Goal: Task Accomplishment & Management: Manage account settings

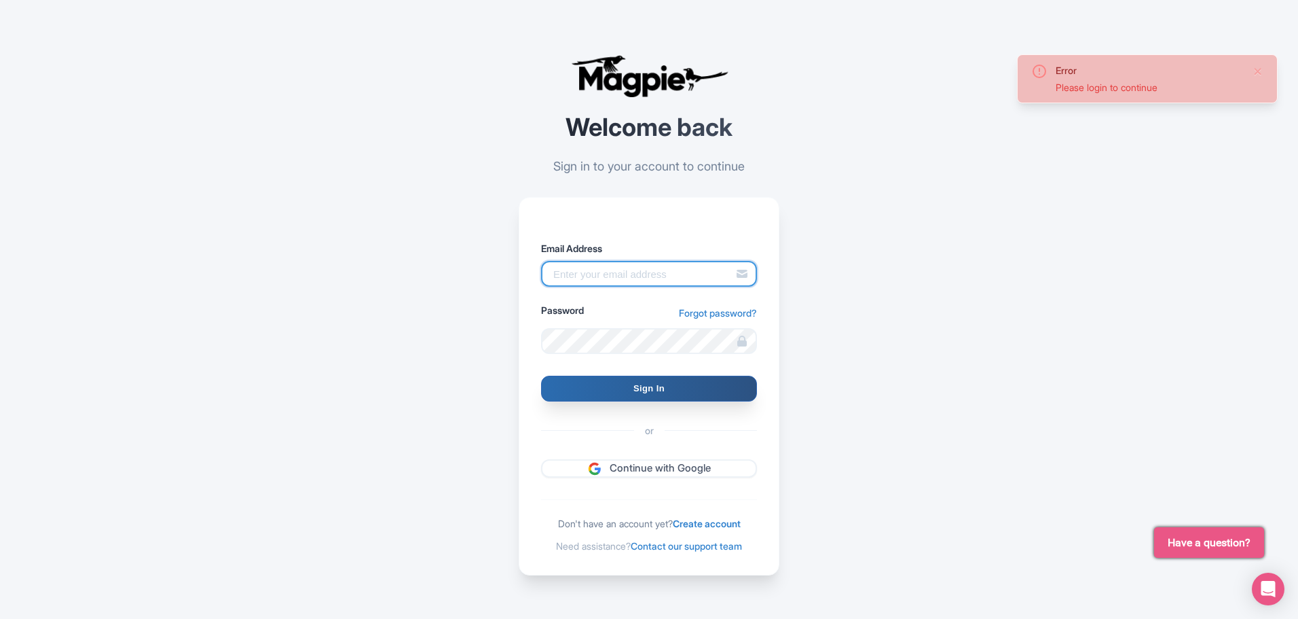
type input "glauber.ribeiro@citywonders.com"
click at [658, 392] on input "Sign In" at bounding box center [649, 389] width 216 height 26
type input "Signing in..."
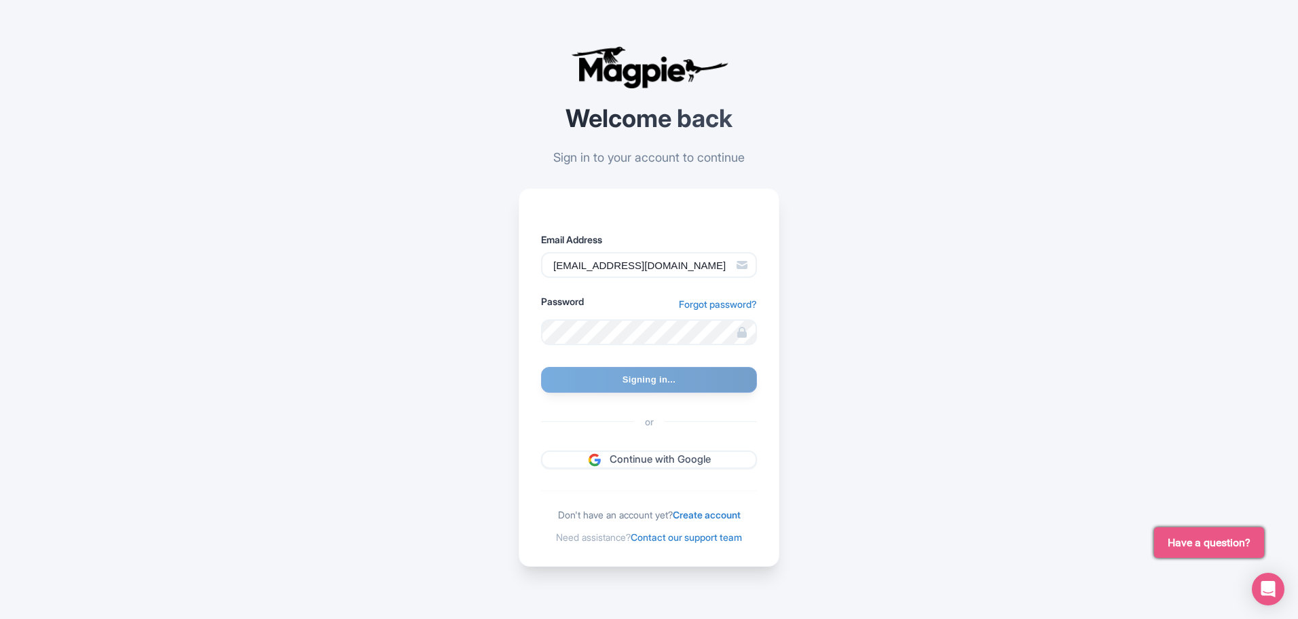
scroll to position [12, 0]
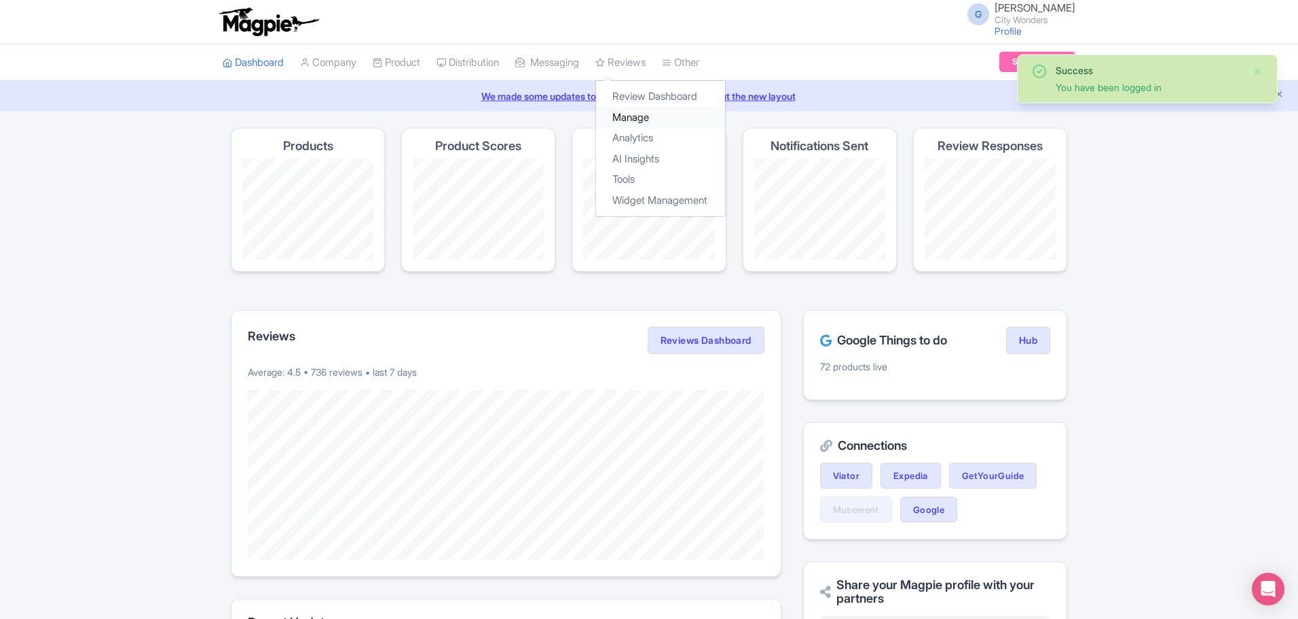
click at [659, 117] on link "Manage" at bounding box center [660, 117] width 129 height 21
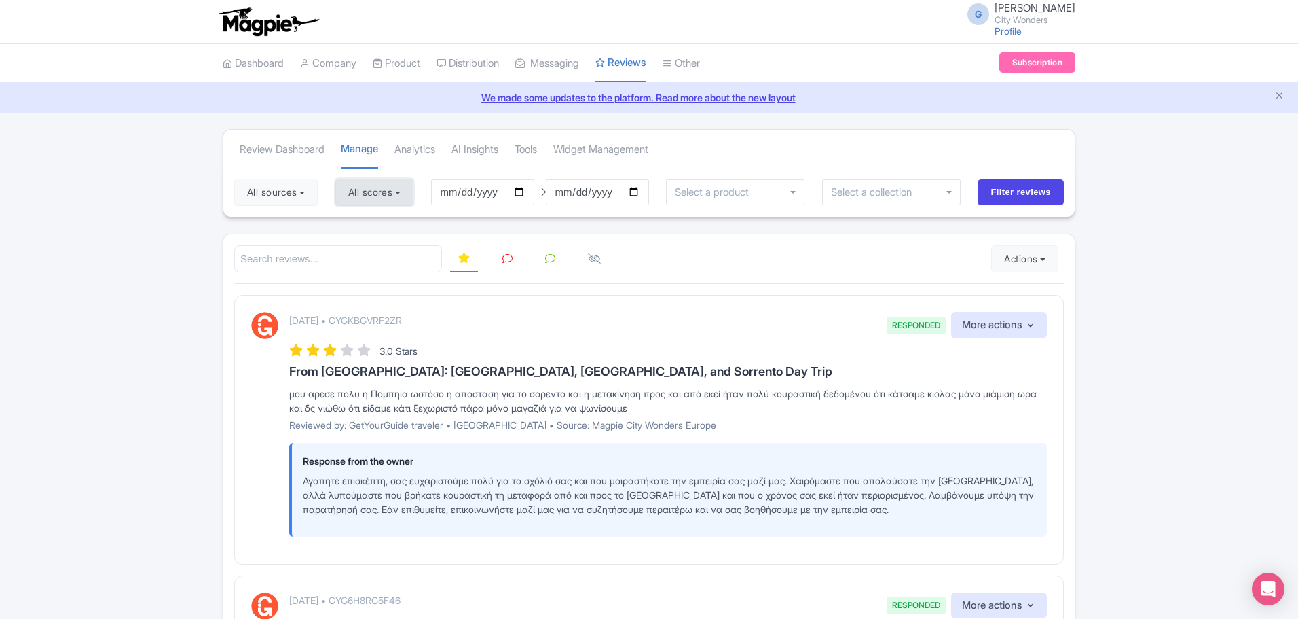
click at [408, 195] on button "All scores" at bounding box center [374, 192] width 78 height 27
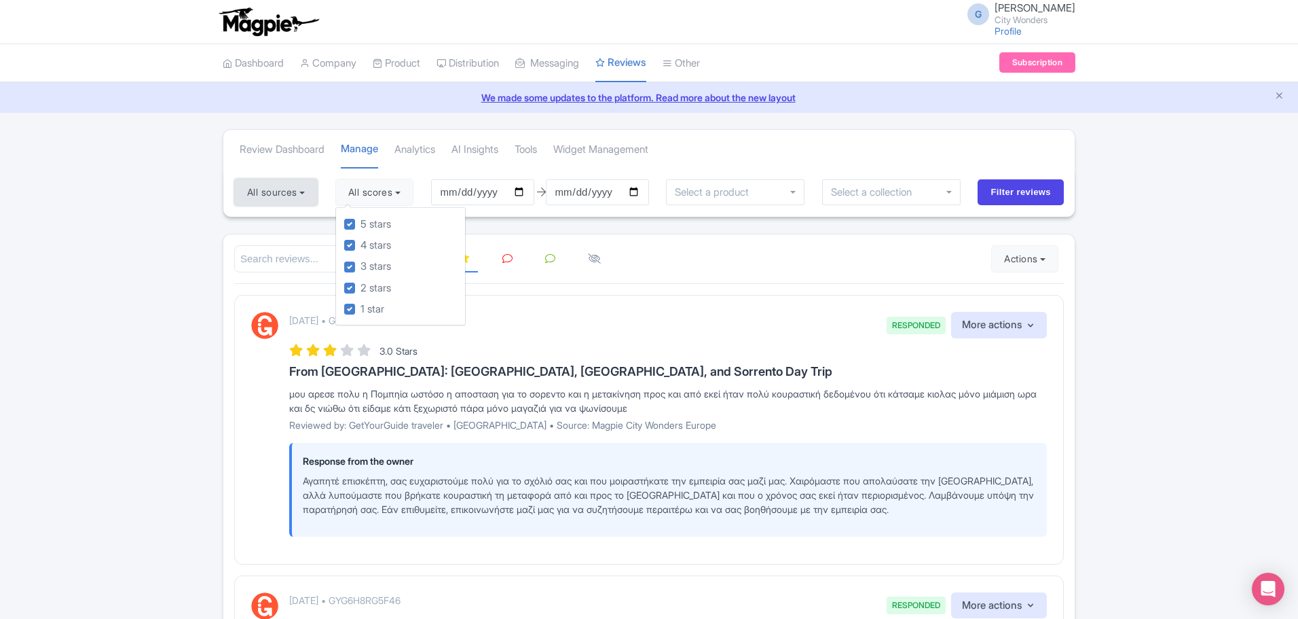
click at [317, 186] on button "All sources" at bounding box center [276, 192] width 84 height 27
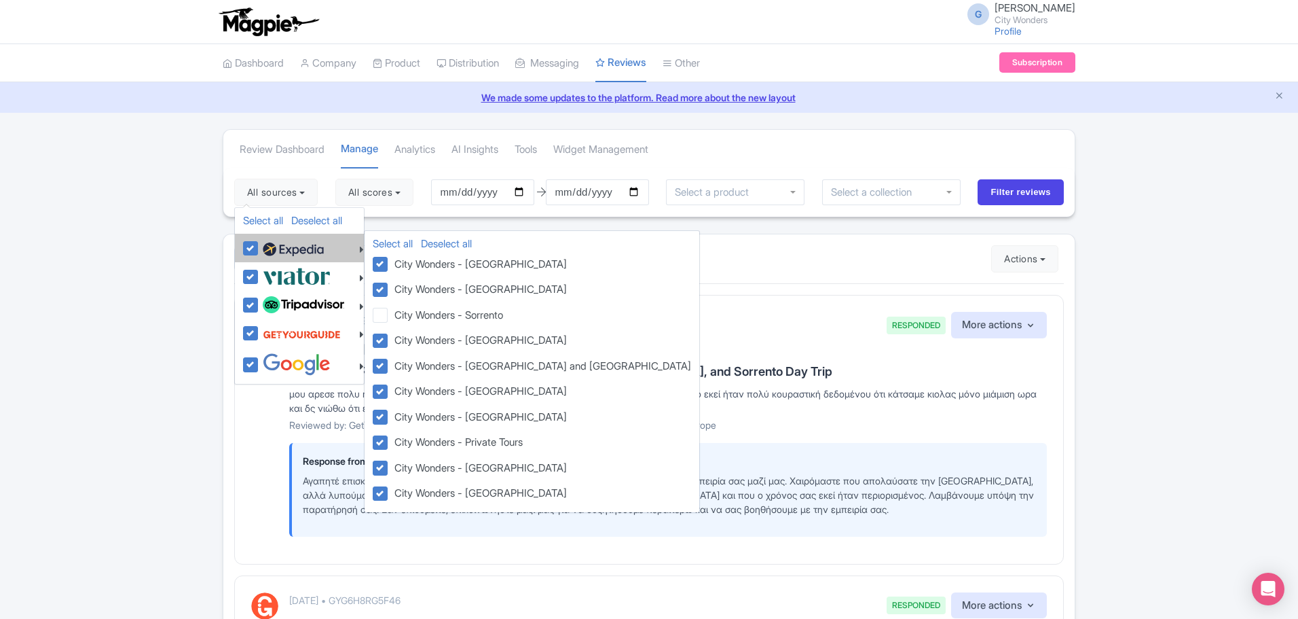
click at [301, 248] on img at bounding box center [293, 249] width 61 height 20
click at [268, 245] on input "checkbox" at bounding box center [263, 240] width 9 height 9
checkbox input "false"
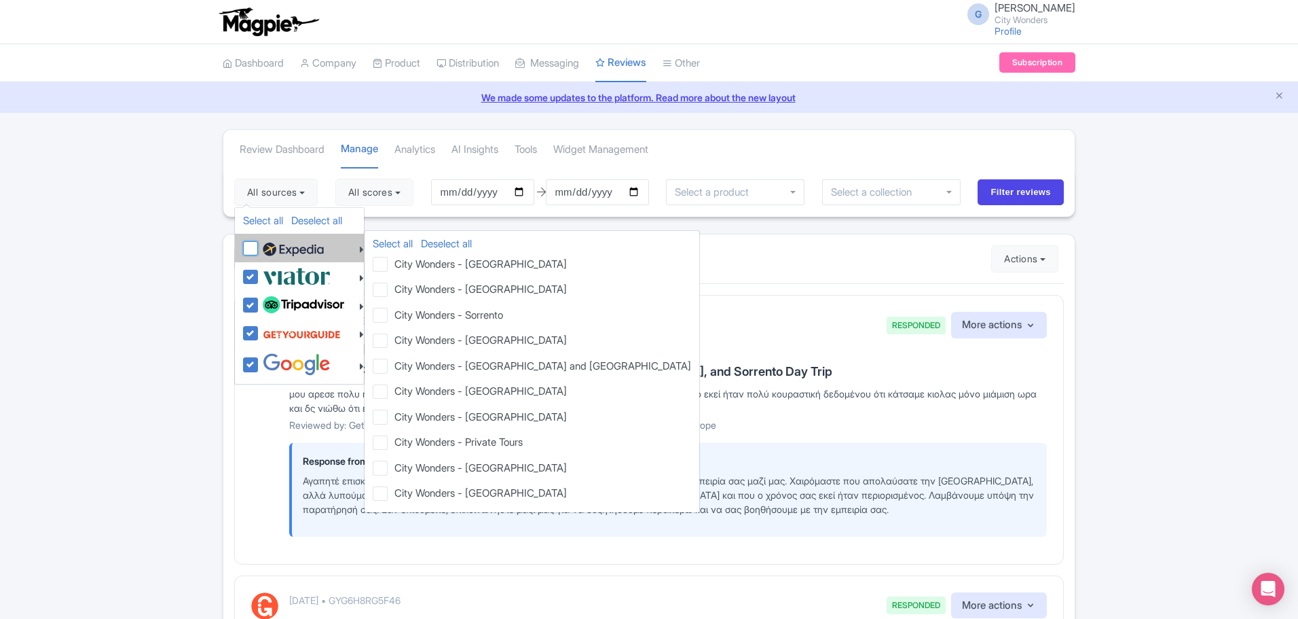
checkbox input "false"
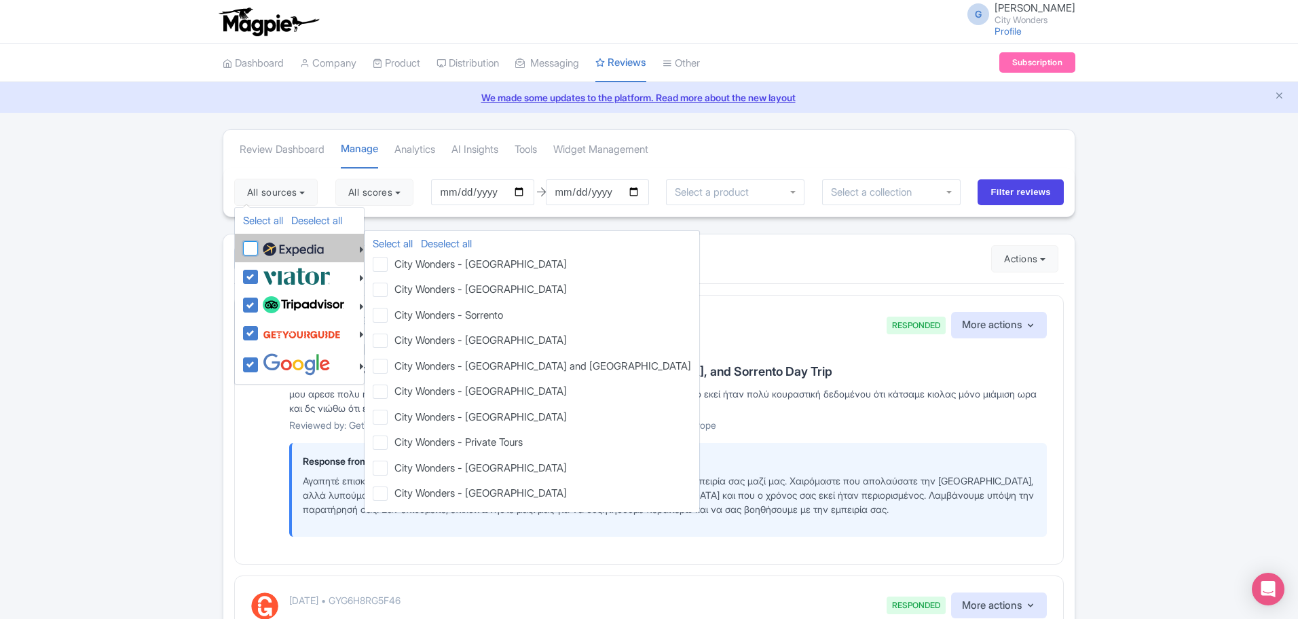
checkbox input "false"
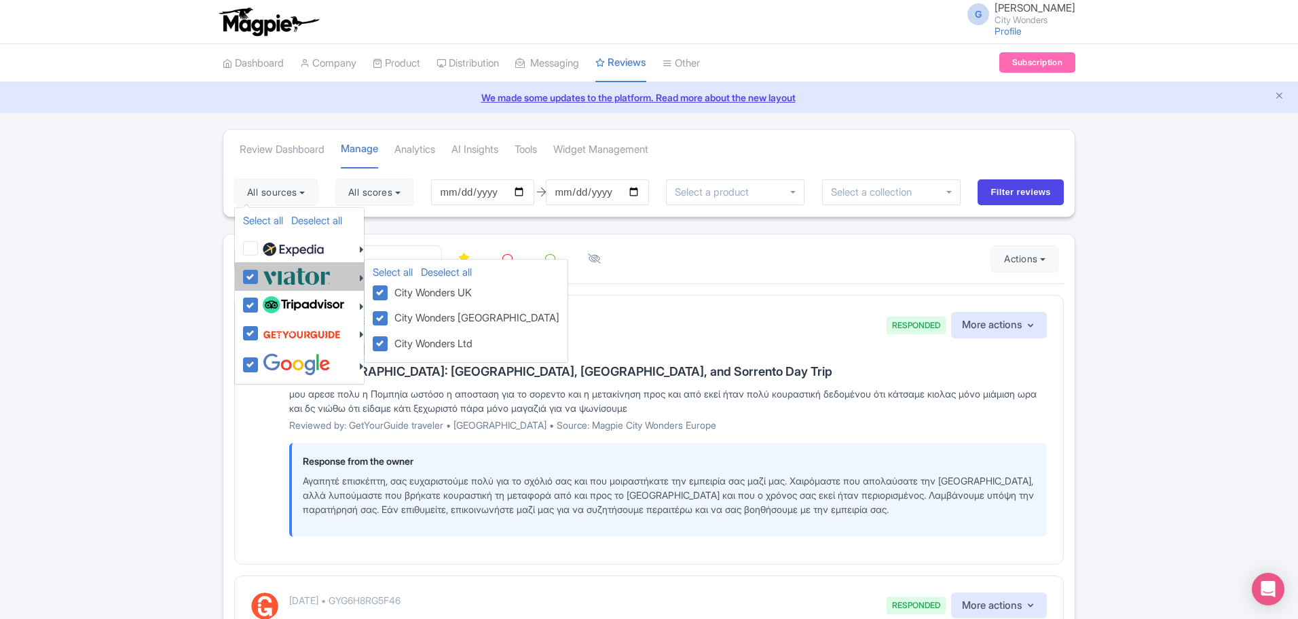
click at [295, 276] on img at bounding box center [297, 276] width 68 height 22
click at [268, 274] on input "checkbox" at bounding box center [263, 269] width 9 height 9
checkbox input "false"
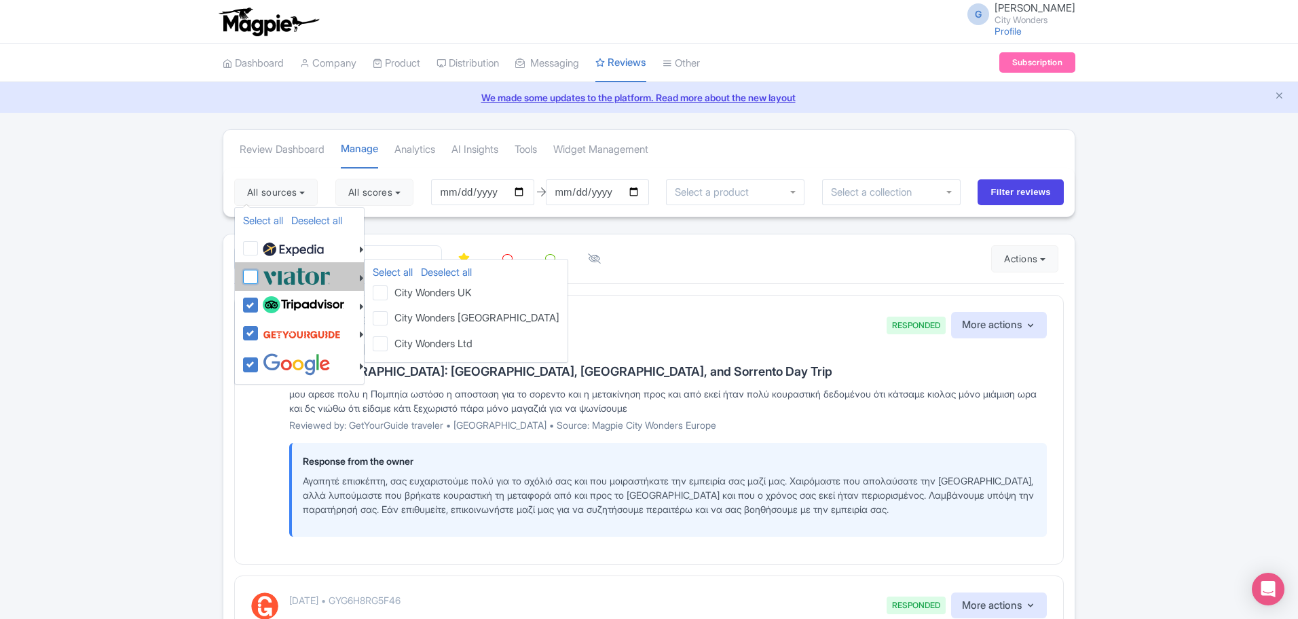
checkbox input "false"
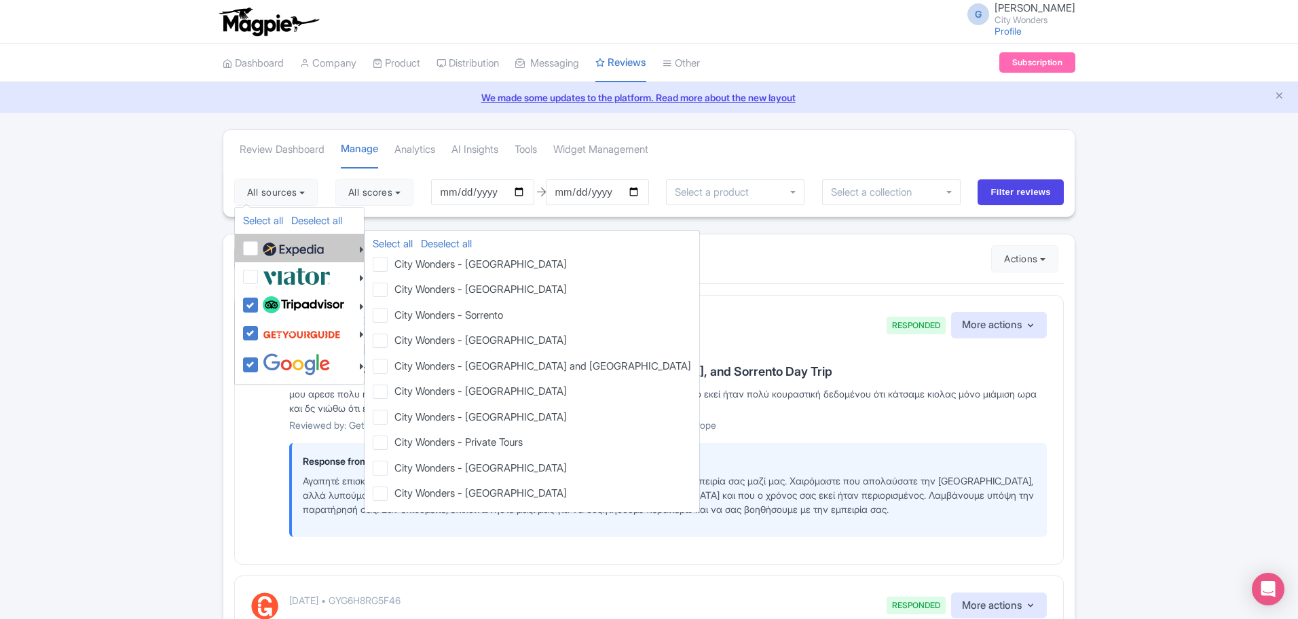
click at [293, 249] on img at bounding box center [293, 249] width 61 height 20
click at [268, 245] on input "checkbox" at bounding box center [263, 240] width 9 height 9
checkbox input "true"
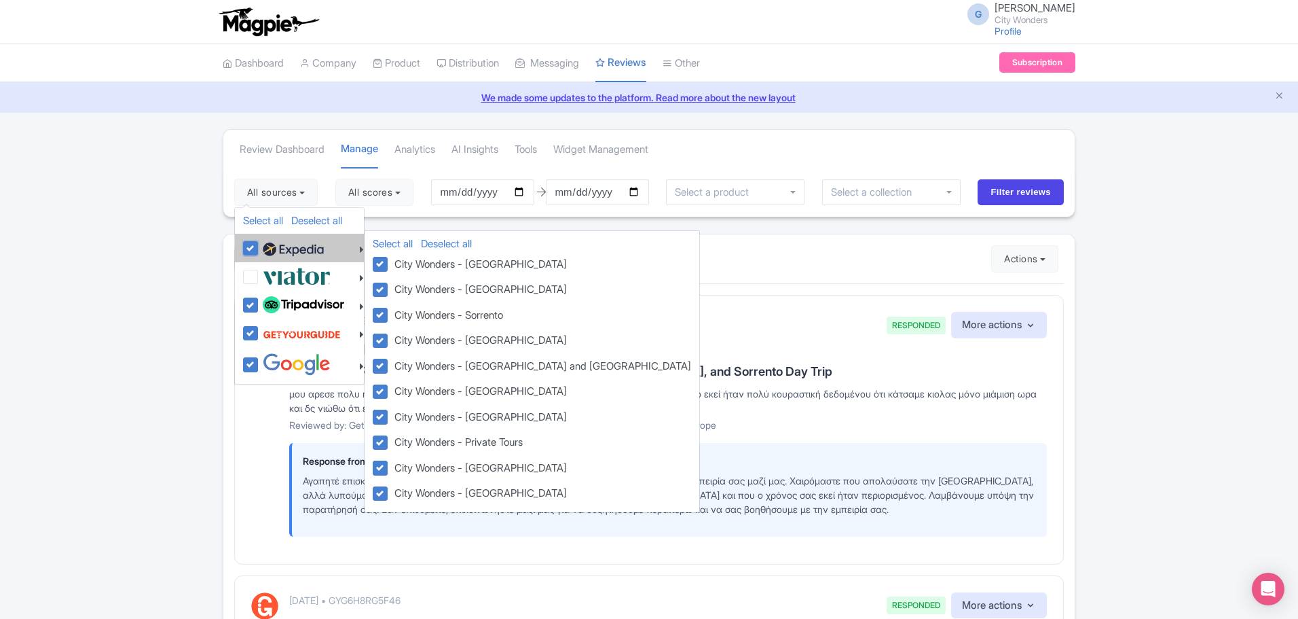
checkbox input "true"
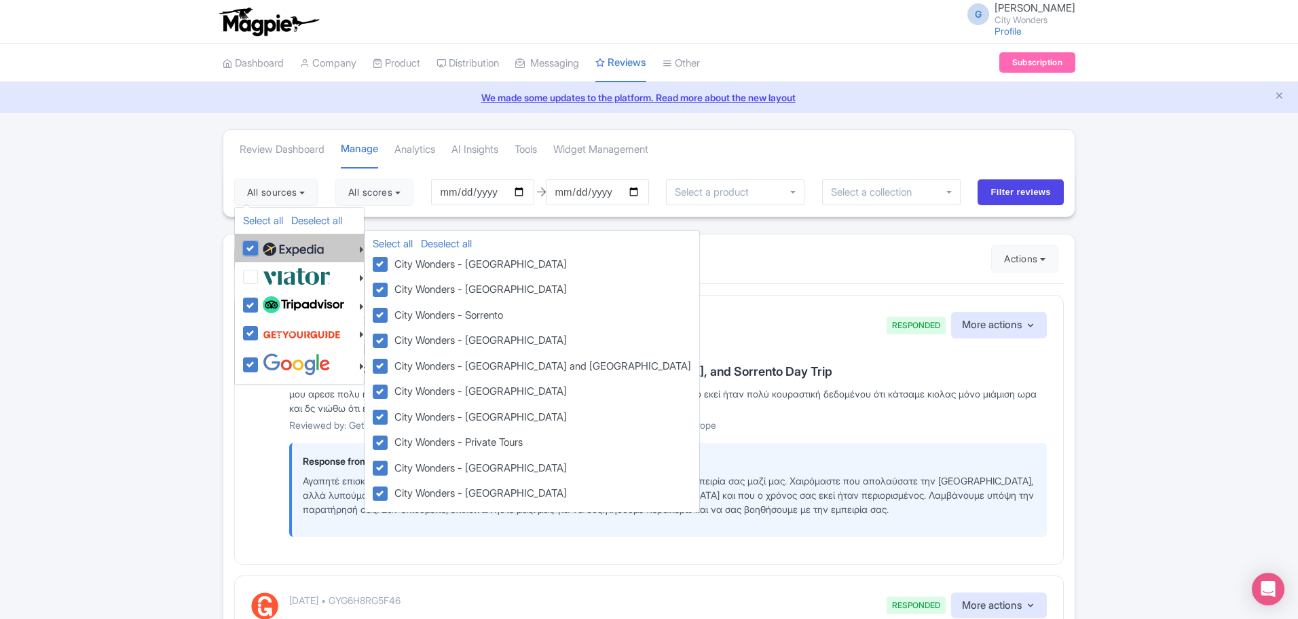
checkbox input "true"
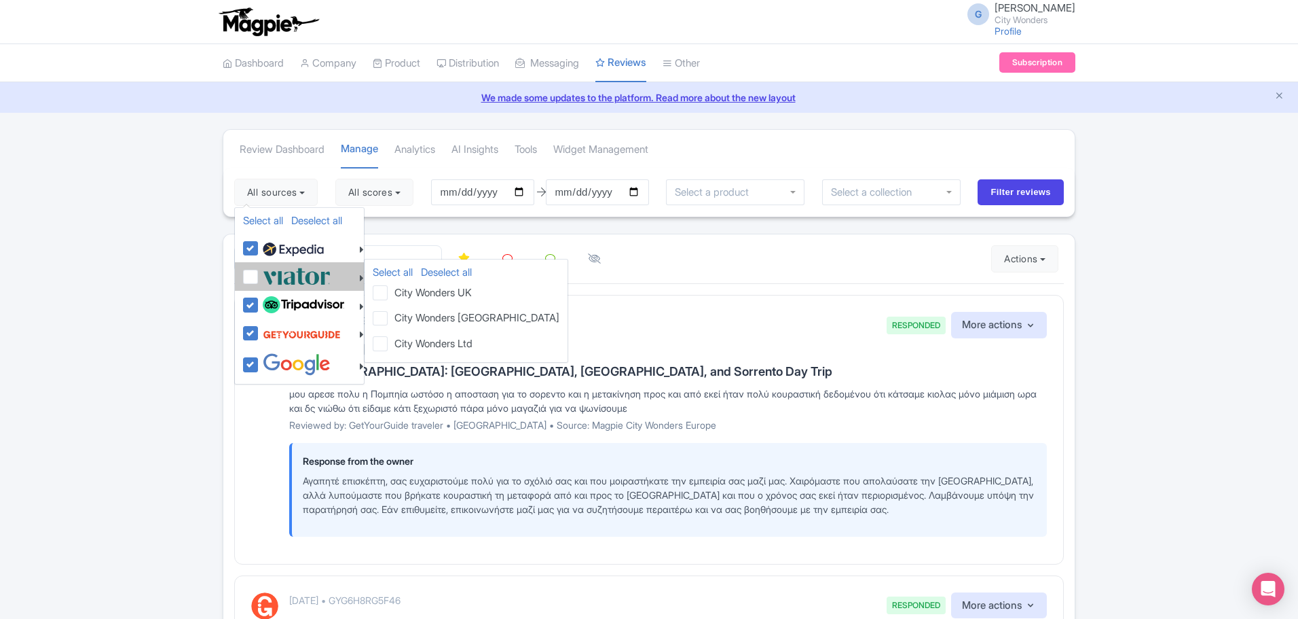
click at [293, 270] on img at bounding box center [297, 276] width 68 height 22
click at [268, 270] on input "checkbox" at bounding box center [263, 269] width 9 height 9
checkbox input "true"
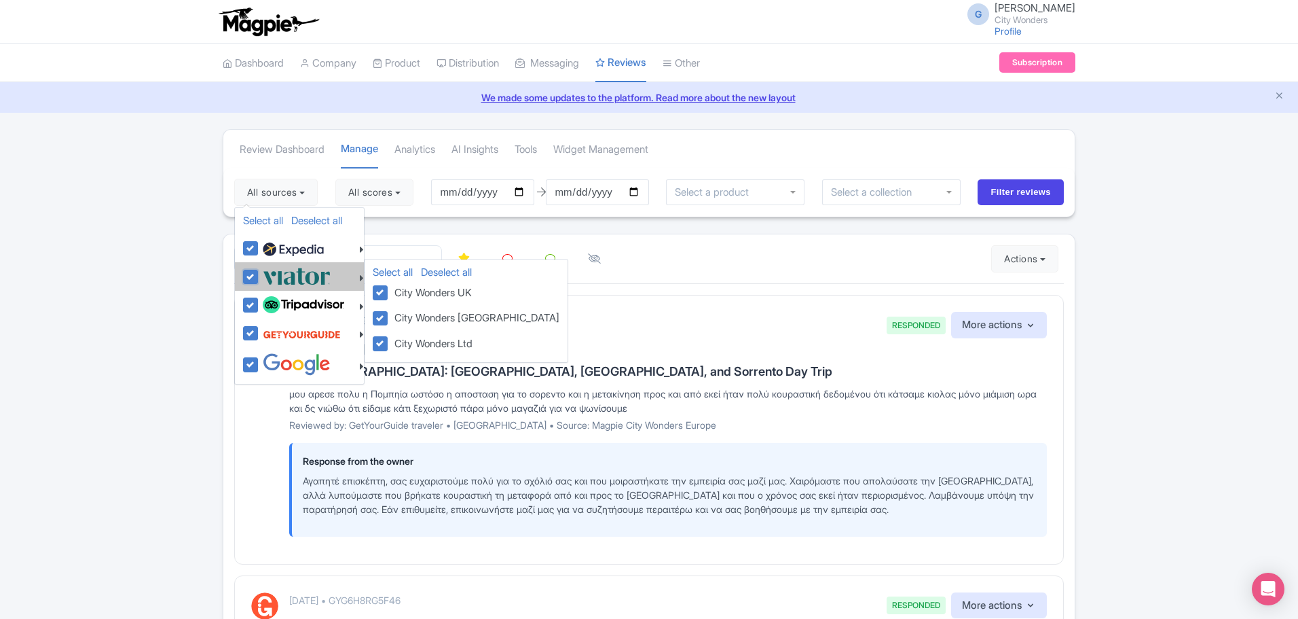
checkbox input "true"
drag, startPoint x: 291, startPoint y: 278, endPoint x: 295, endPoint y: 285, distance: 8.3
click at [291, 279] on img at bounding box center [297, 276] width 68 height 22
click at [268, 274] on input "checkbox" at bounding box center [263, 269] width 9 height 9
checkbox input "false"
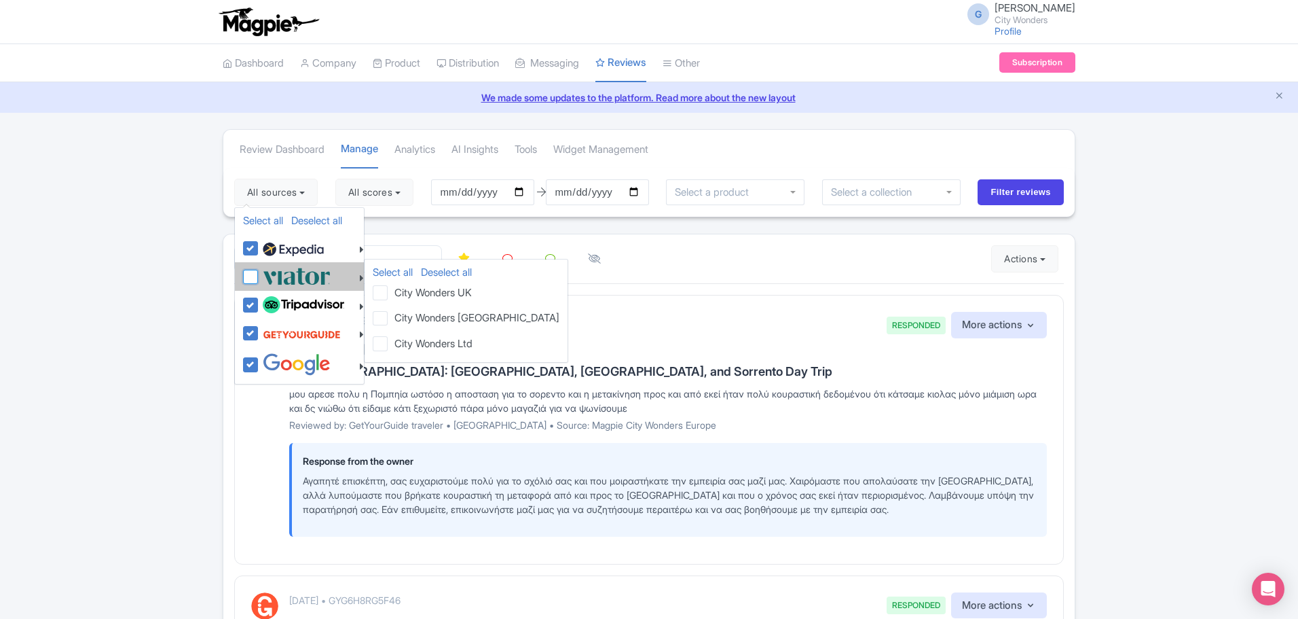
checkbox input "false"
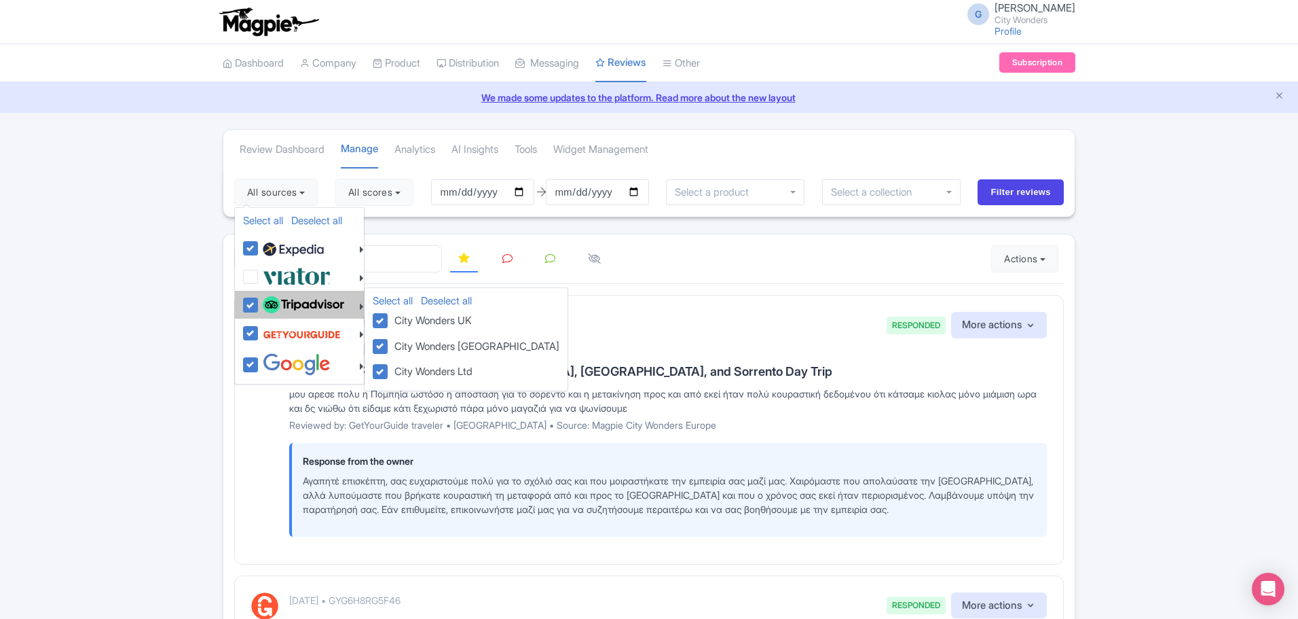
click at [297, 302] on img at bounding box center [303, 305] width 81 height 18
click at [268, 302] on input "checkbox" at bounding box center [263, 297] width 9 height 9
checkbox input "false"
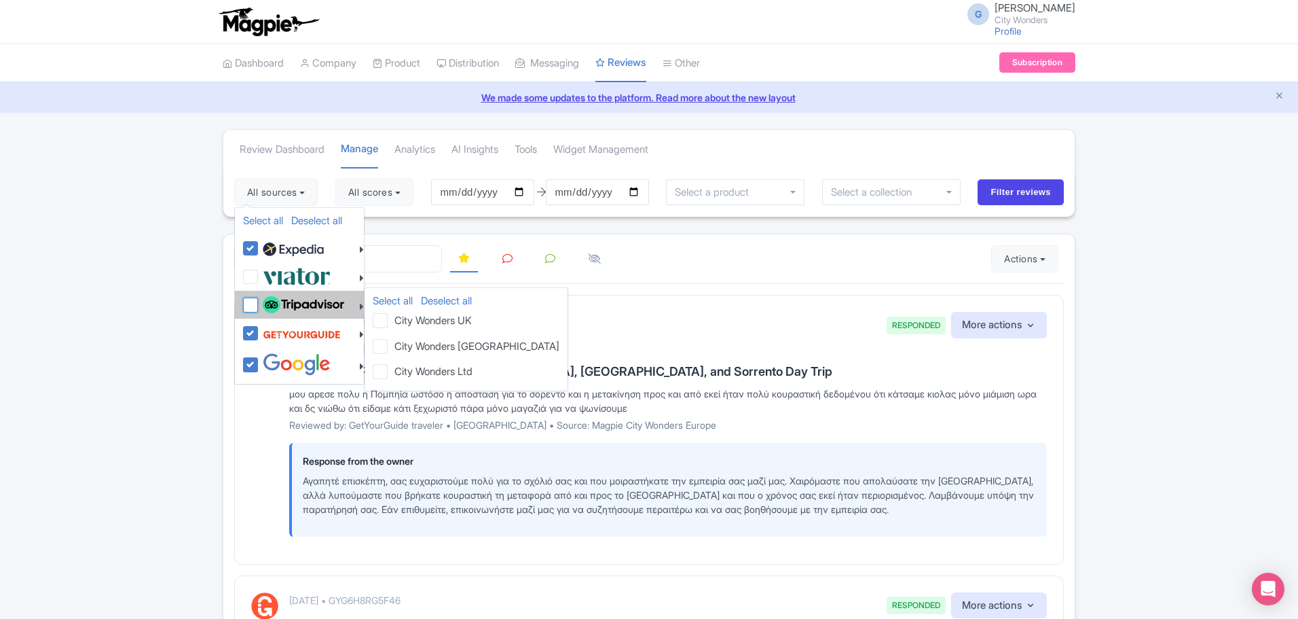
checkbox input "false"
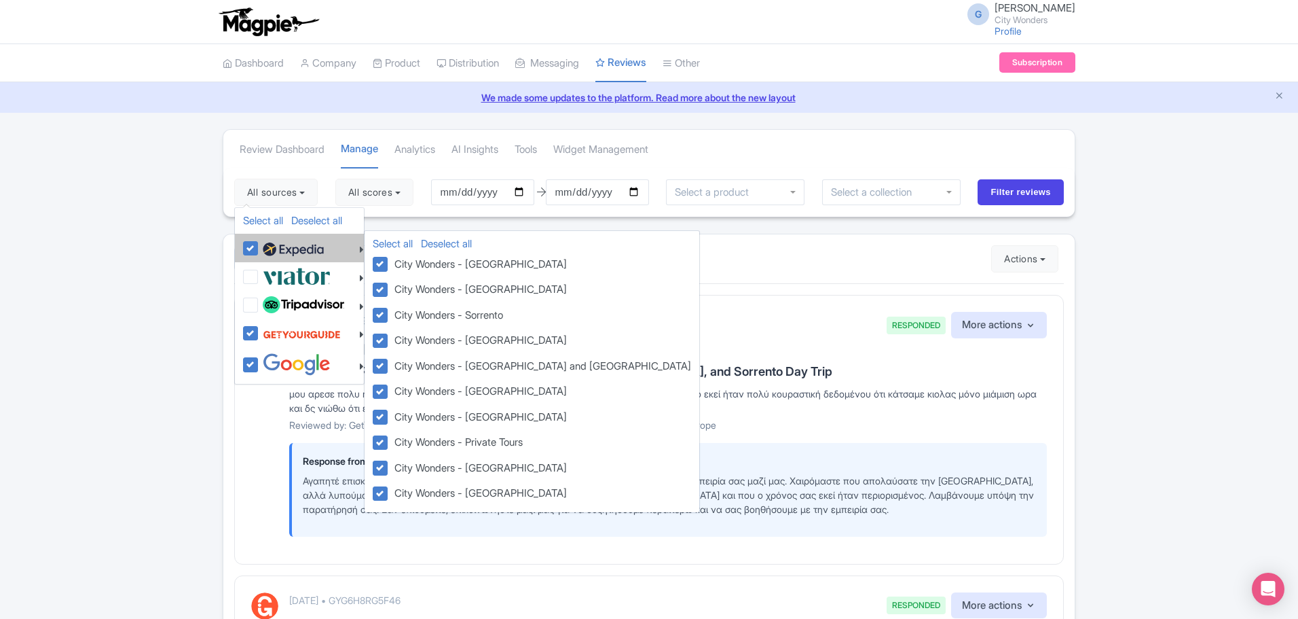
click at [259, 250] on label at bounding box center [291, 247] width 65 height 23
click at [259, 245] on input "checkbox" at bounding box center [263, 240] width 9 height 9
checkbox input "false"
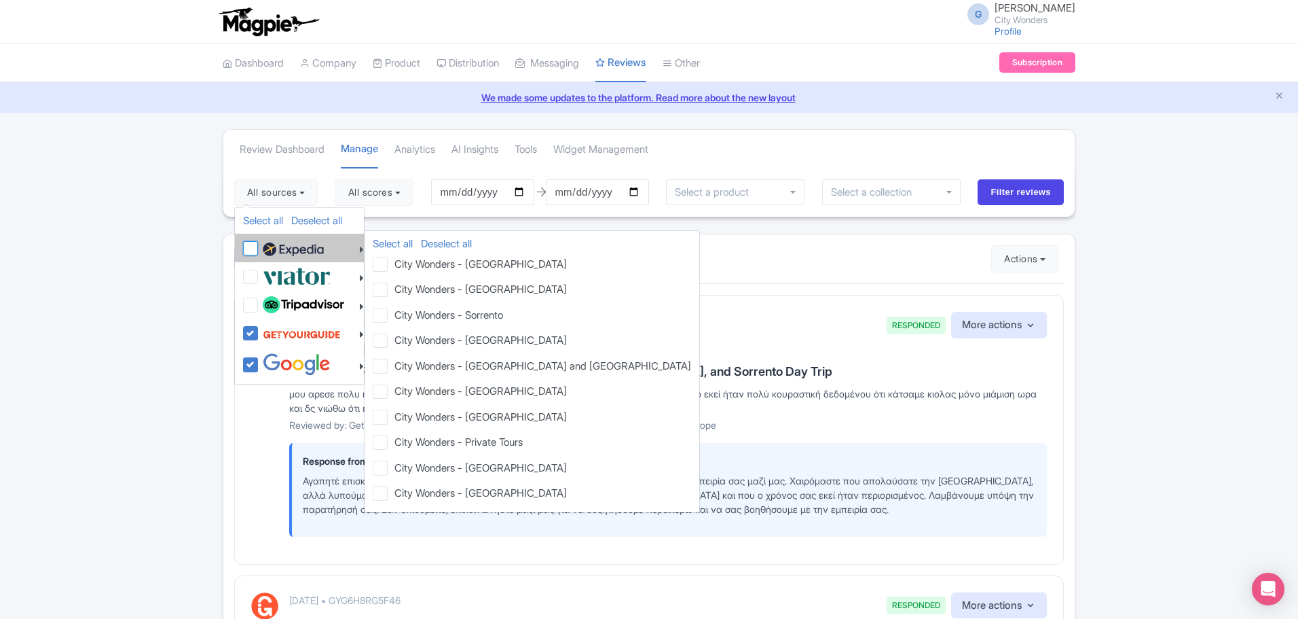
checkbox input "false"
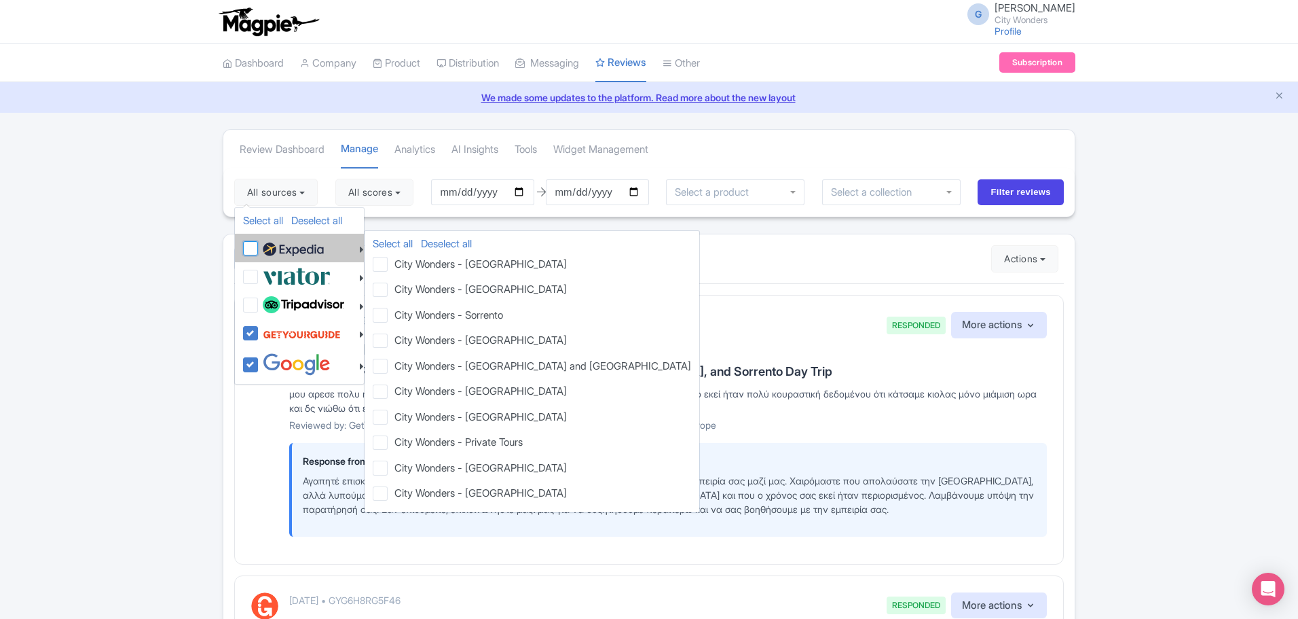
checkbox input "false"
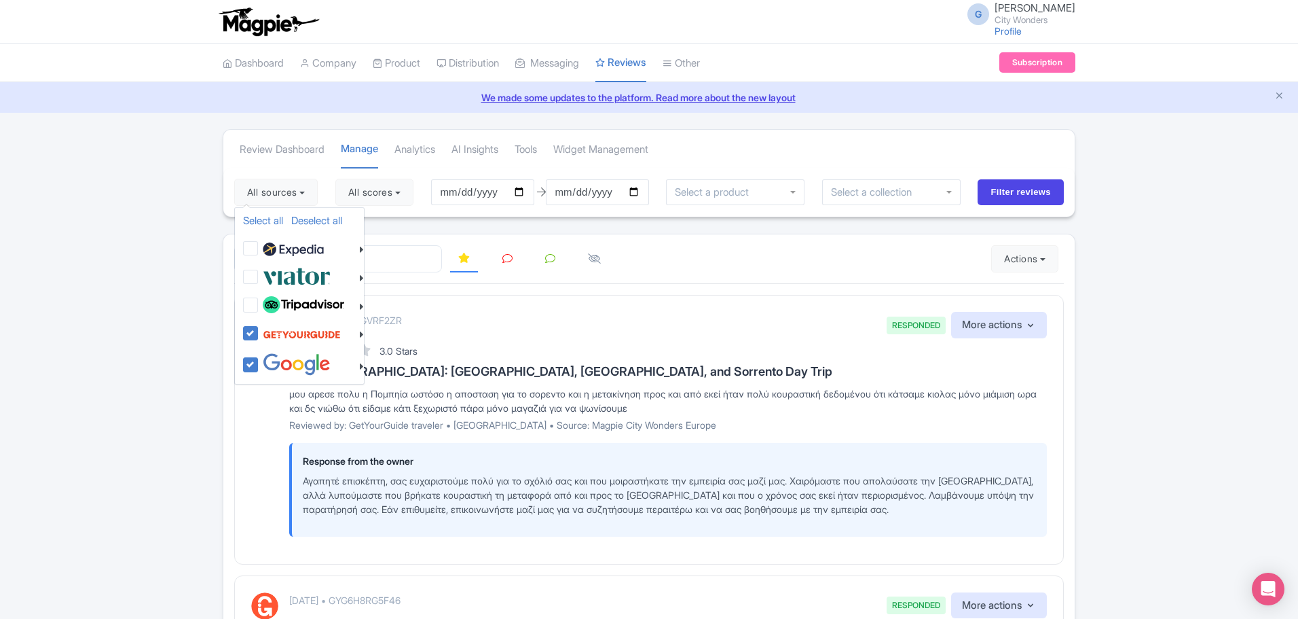
drag, startPoint x: 760, startPoint y: 255, endPoint x: 753, endPoint y: 261, distance: 9.1
click at [760, 257] on div at bounding box center [649, 259] width 830 height 28
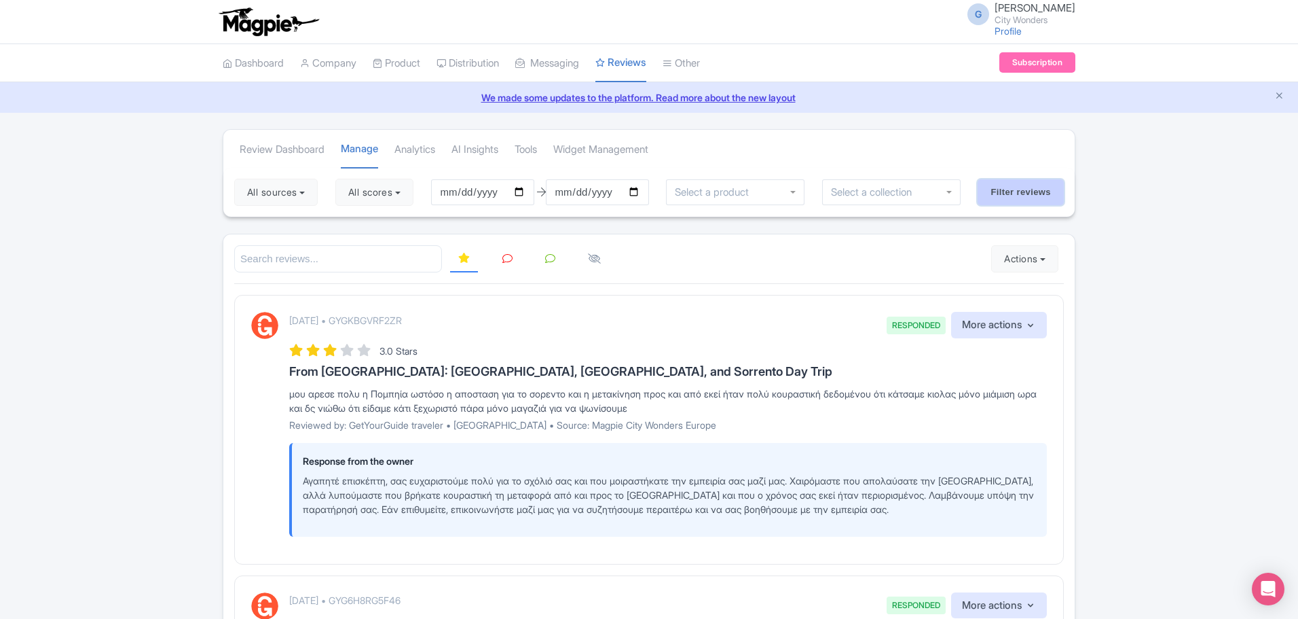
click at [1001, 193] on input "Filter reviews" at bounding box center [1021, 192] width 86 height 26
click at [1053, 266] on button "Actions" at bounding box center [1024, 258] width 67 height 27
click at [1051, 292] on link "Import new reviews" at bounding box center [1072, 293] width 160 height 26
click at [407, 202] on button "All scores" at bounding box center [374, 192] width 78 height 27
click at [386, 227] on label "5 stars" at bounding box center [376, 225] width 31 height 16
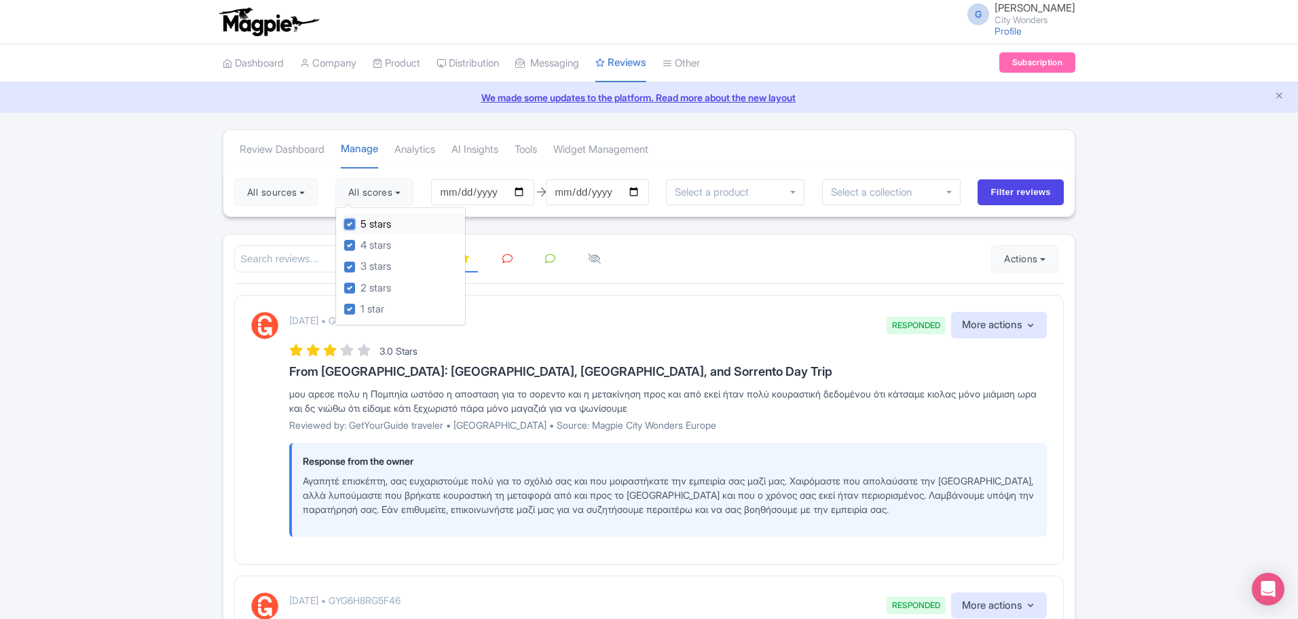
click at [369, 225] on input "5 stars" at bounding box center [365, 220] width 9 height 9
checkbox input "false"
click at [380, 242] on label "4 stars" at bounding box center [376, 246] width 31 height 16
click at [369, 242] on input "4 stars" at bounding box center [365, 241] width 9 height 9
checkbox input "false"
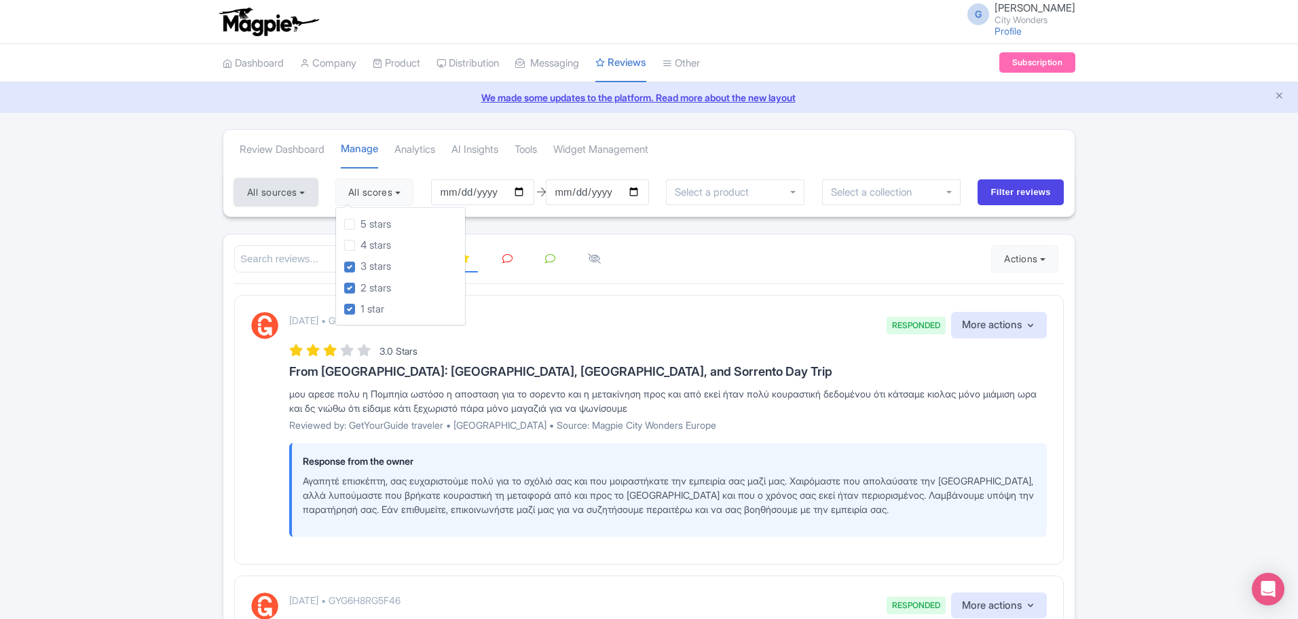
click at [305, 187] on button "All sources" at bounding box center [276, 192] width 84 height 27
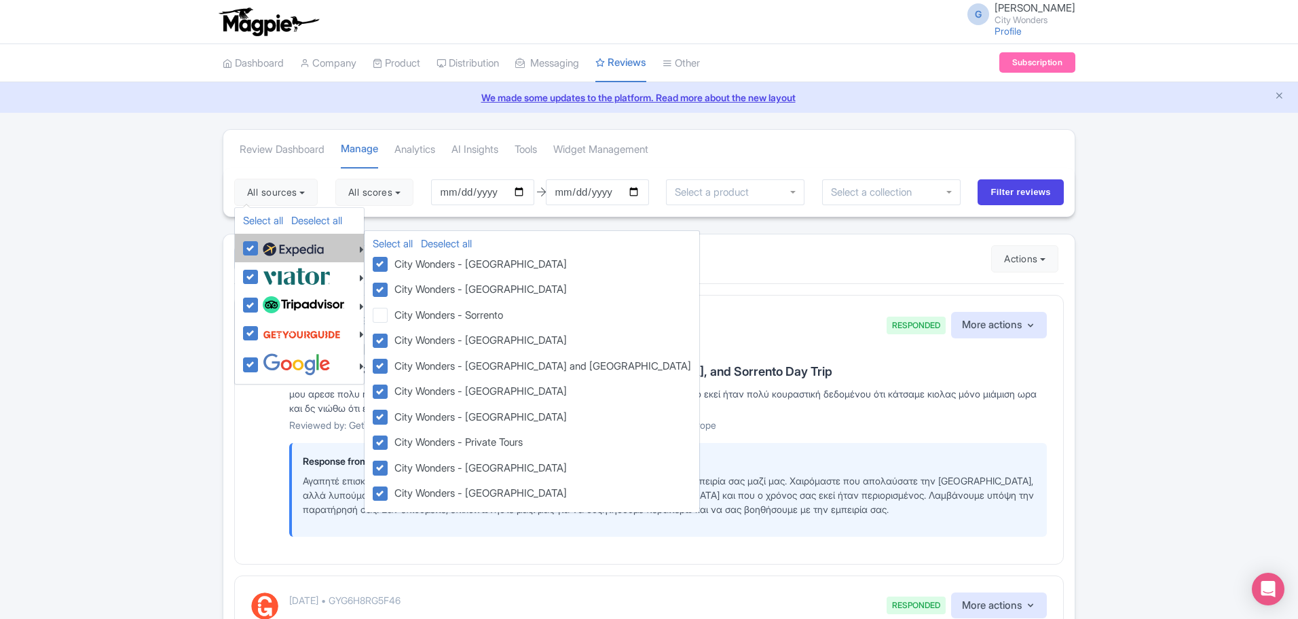
click at [259, 252] on label at bounding box center [291, 247] width 65 height 23
click at [259, 245] on input "checkbox" at bounding box center [263, 240] width 9 height 9
checkbox input "false"
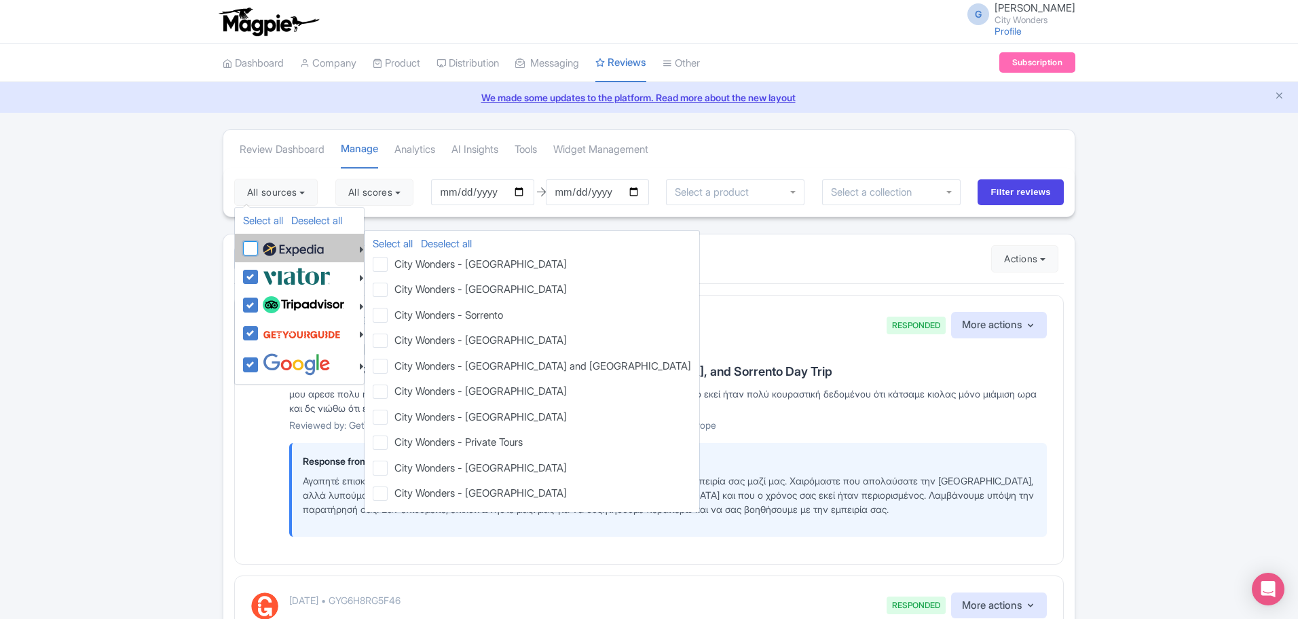
checkbox input "false"
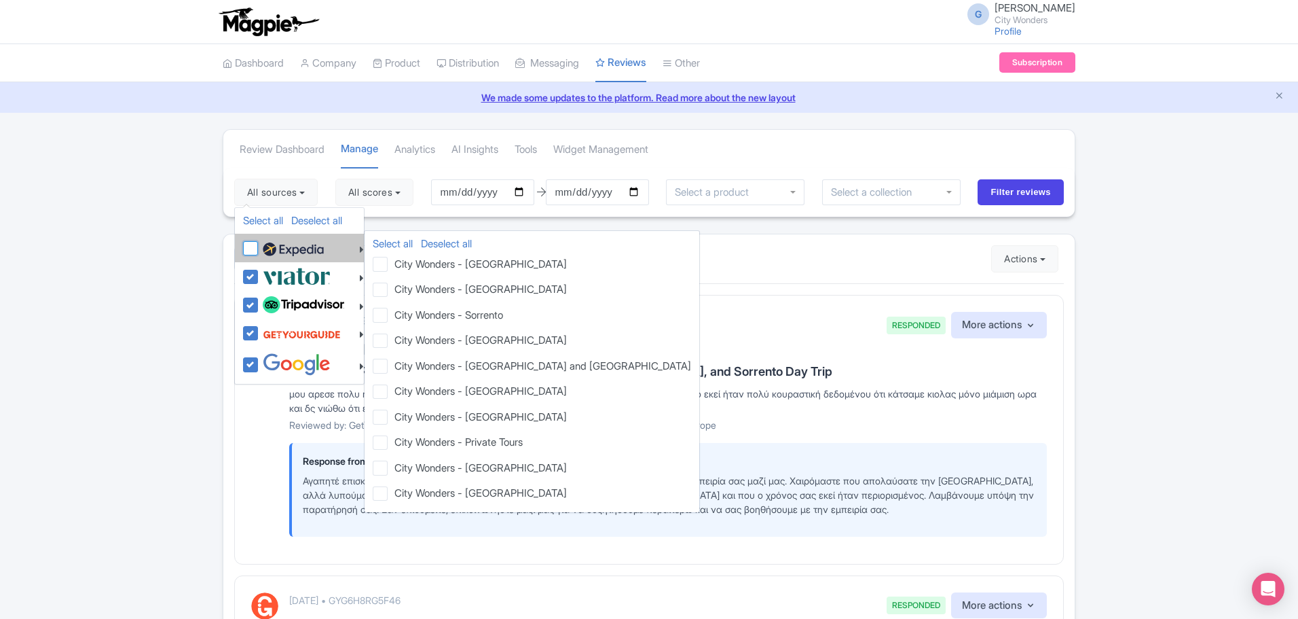
checkbox input "false"
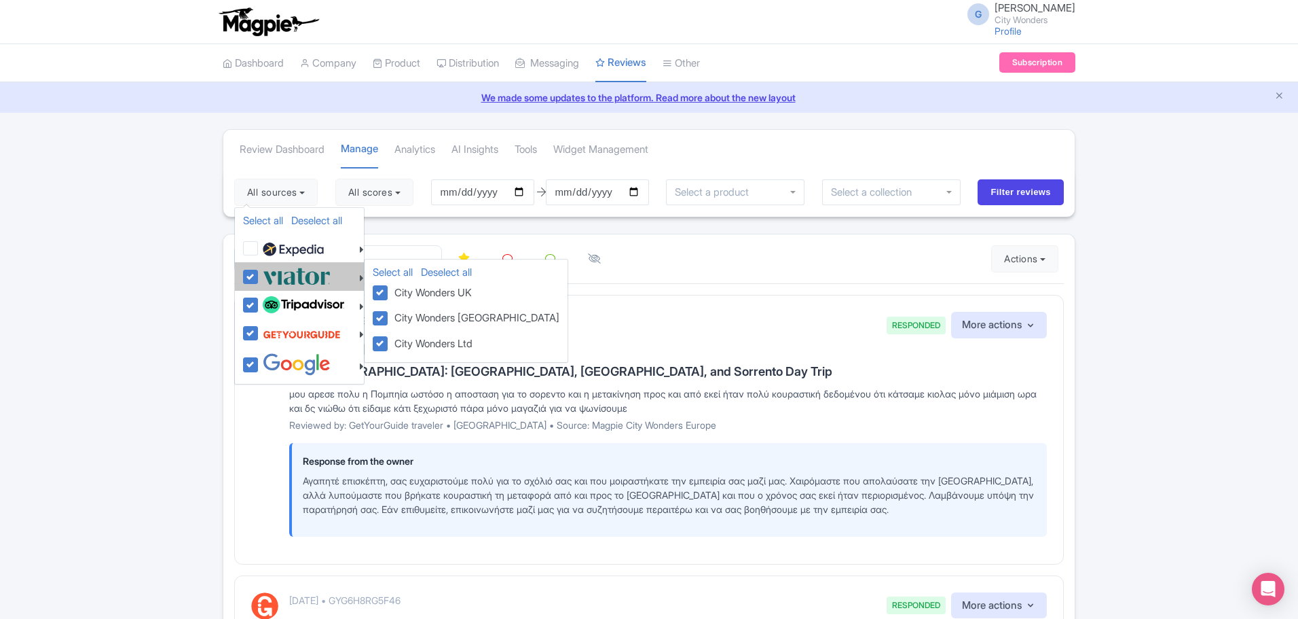
click at [259, 270] on label at bounding box center [294, 276] width 71 height 22
click at [259, 270] on input "checkbox" at bounding box center [263, 269] width 9 height 9
checkbox input "false"
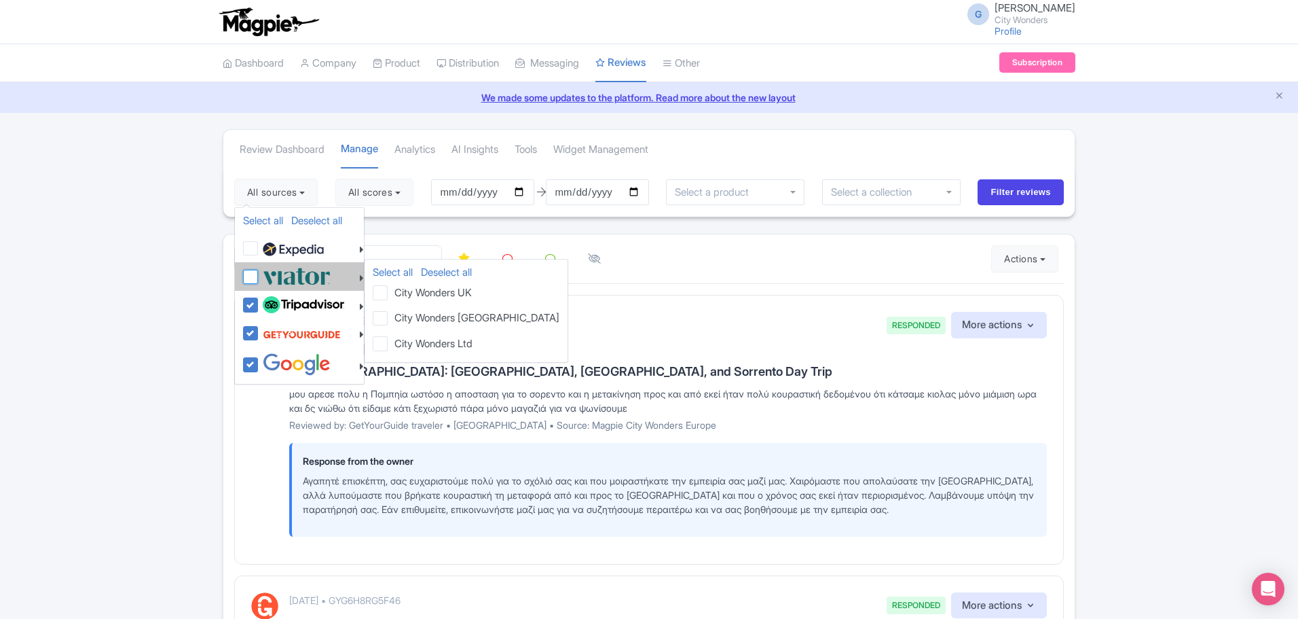
checkbox input "false"
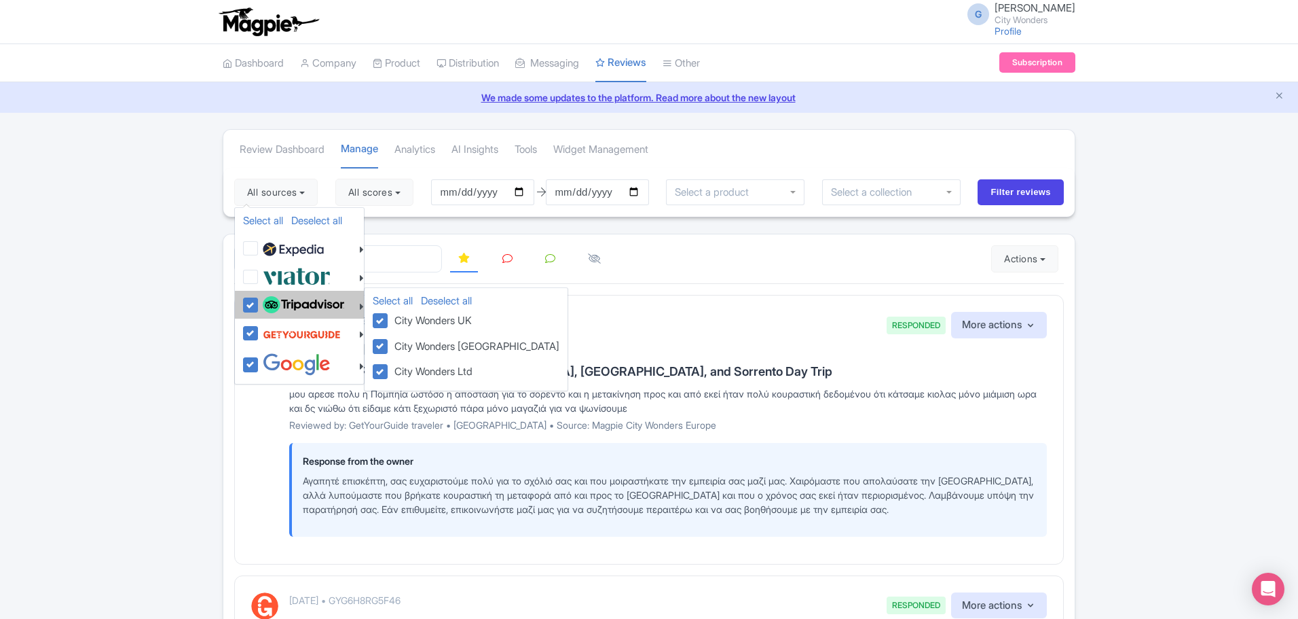
click at [259, 305] on label at bounding box center [301, 304] width 85 height 23
click at [259, 302] on input "checkbox" at bounding box center [263, 297] width 9 height 9
checkbox input "false"
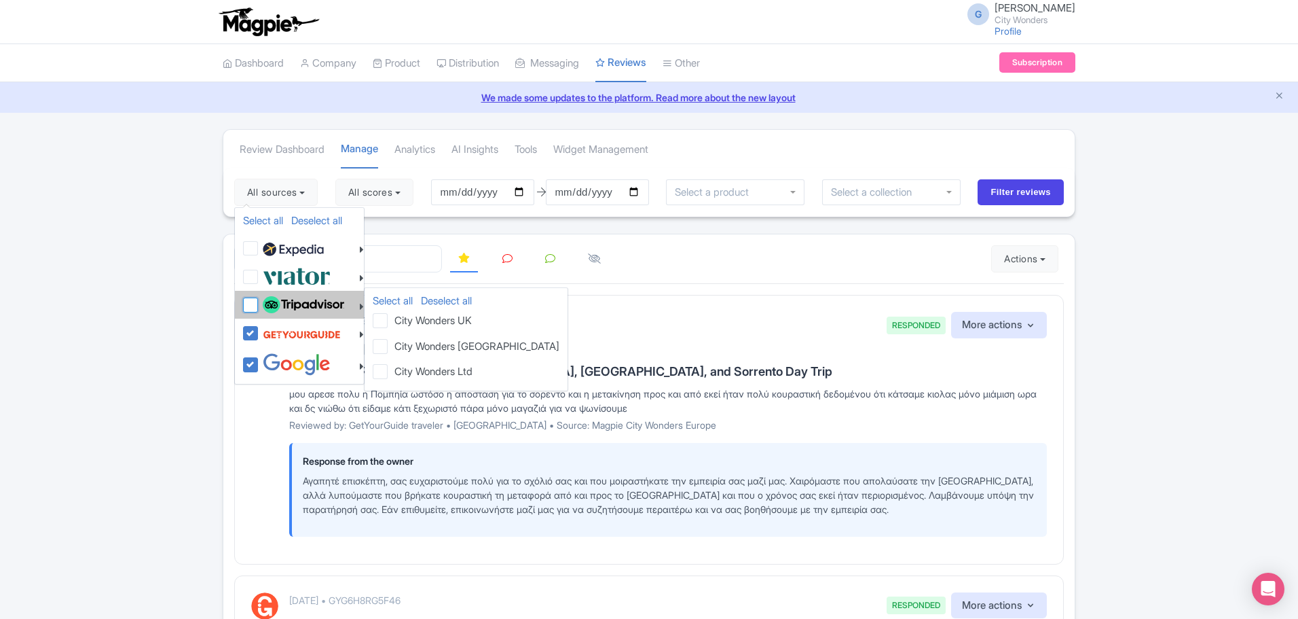
checkbox input "false"
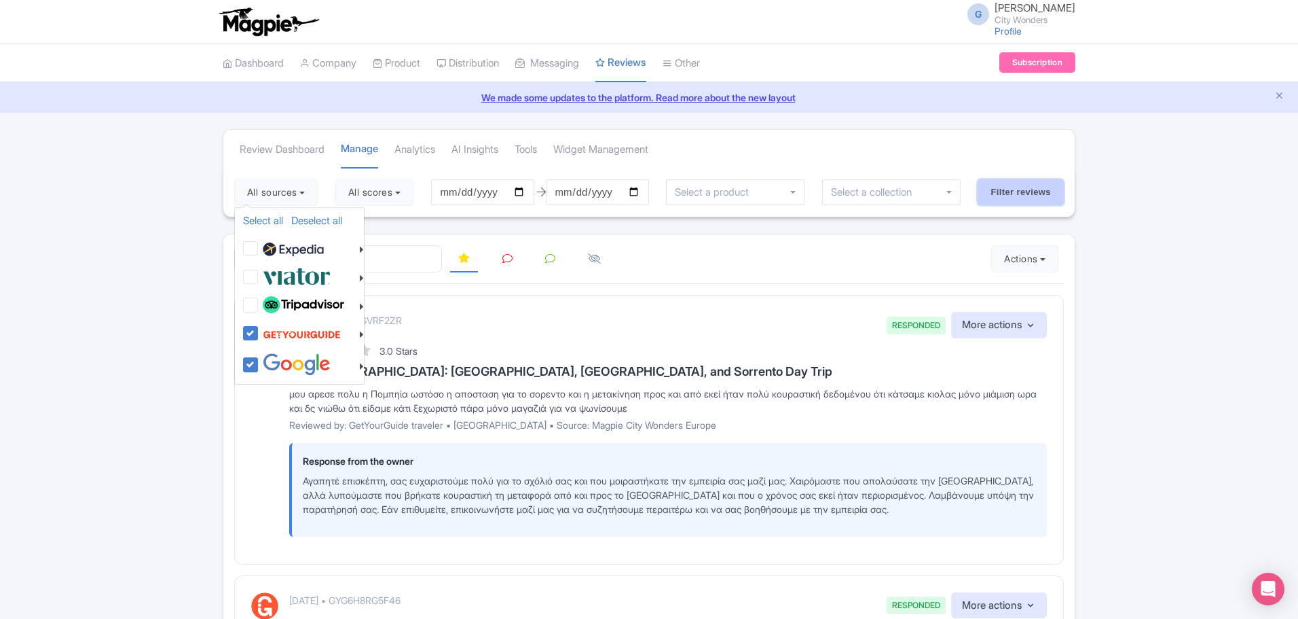
click at [1021, 198] on input "Filter reviews" at bounding box center [1021, 192] width 86 height 26
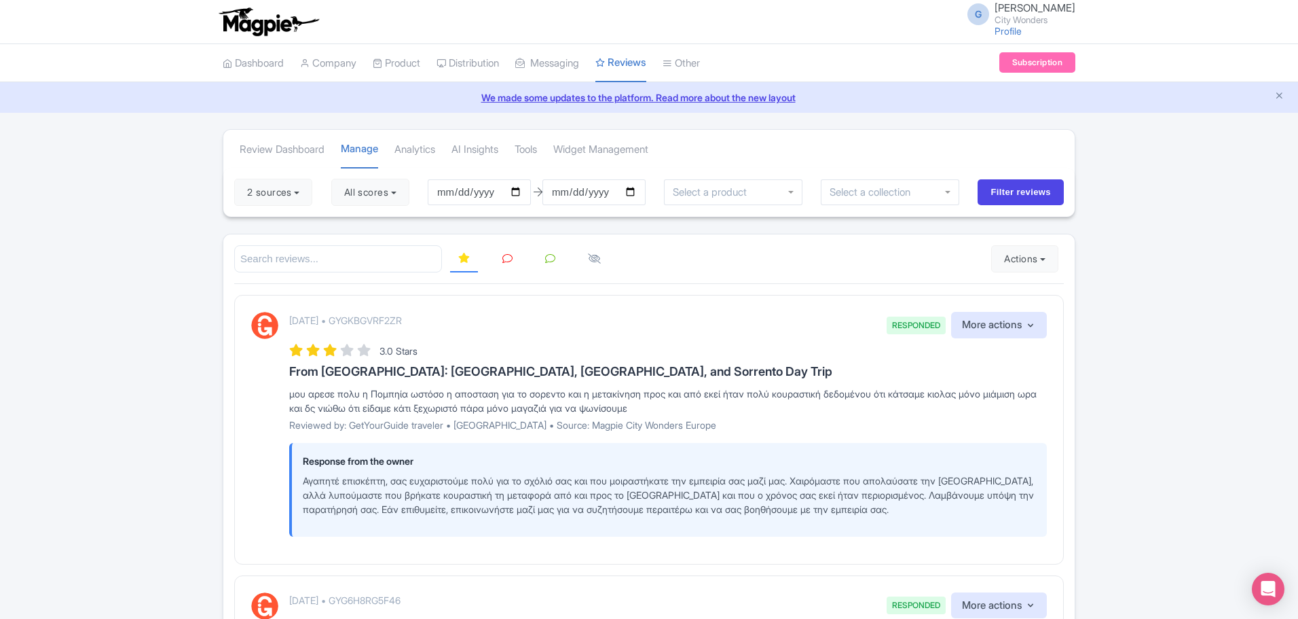
click at [515, 258] on link at bounding box center [507, 259] width 26 height 26
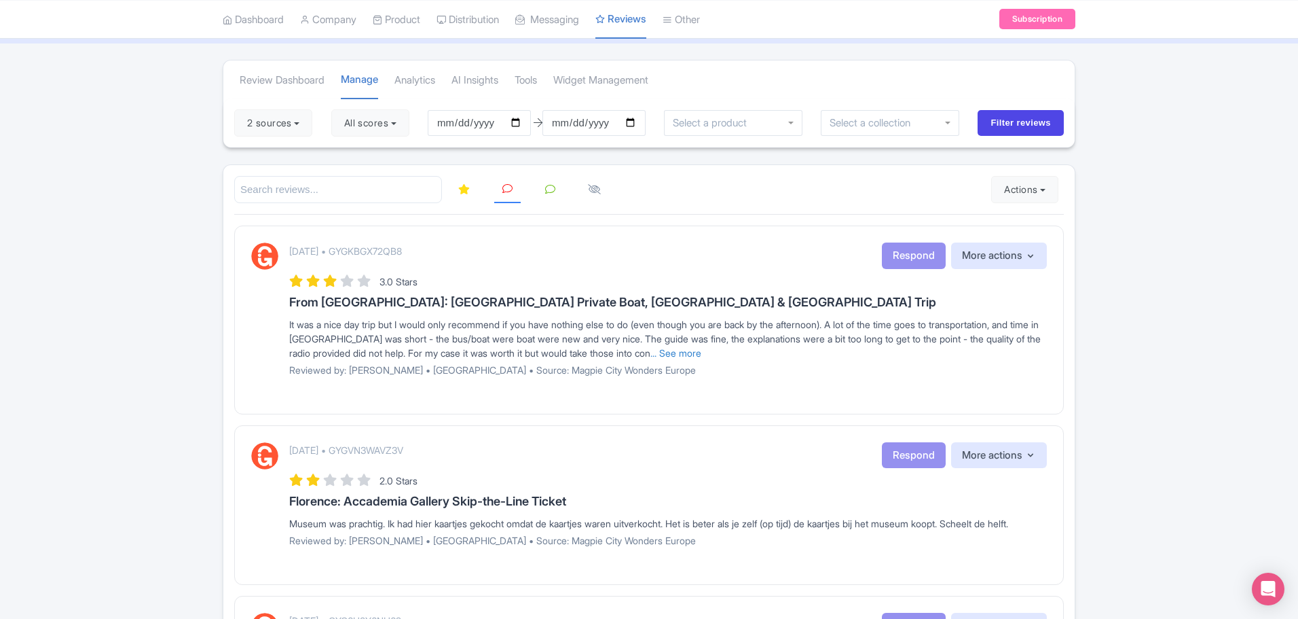
scroll to position [68, 0]
click at [397, 128] on button "All scores" at bounding box center [370, 124] width 78 height 27
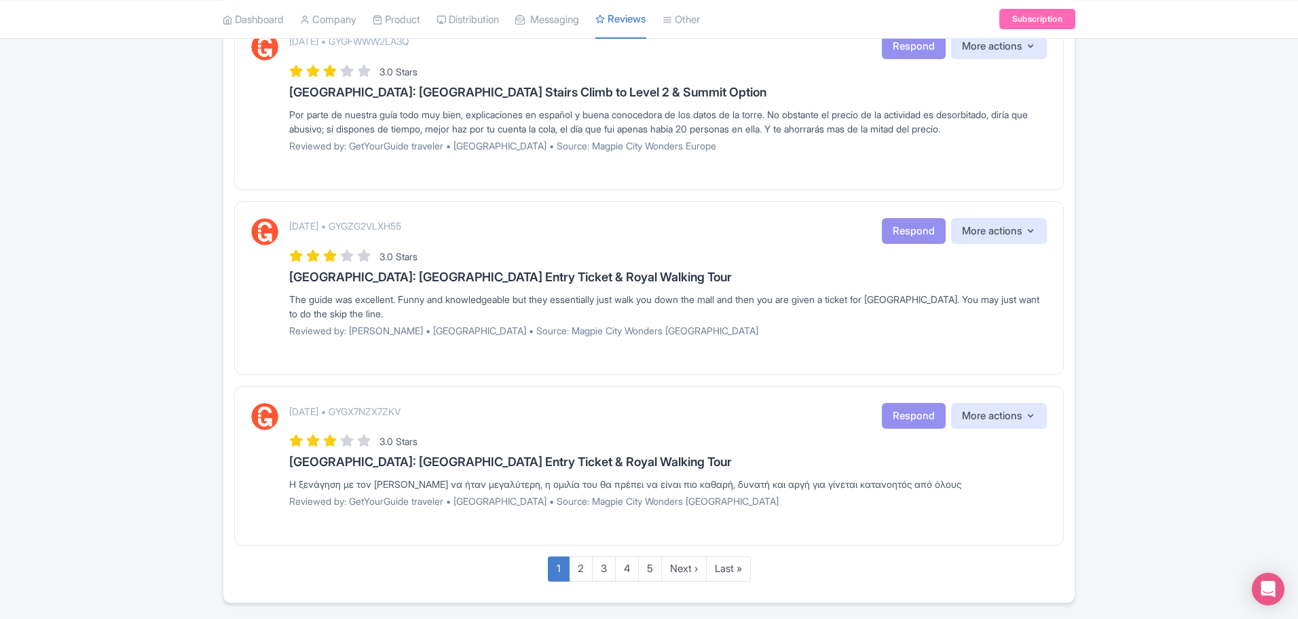
scroll to position [1601, 0]
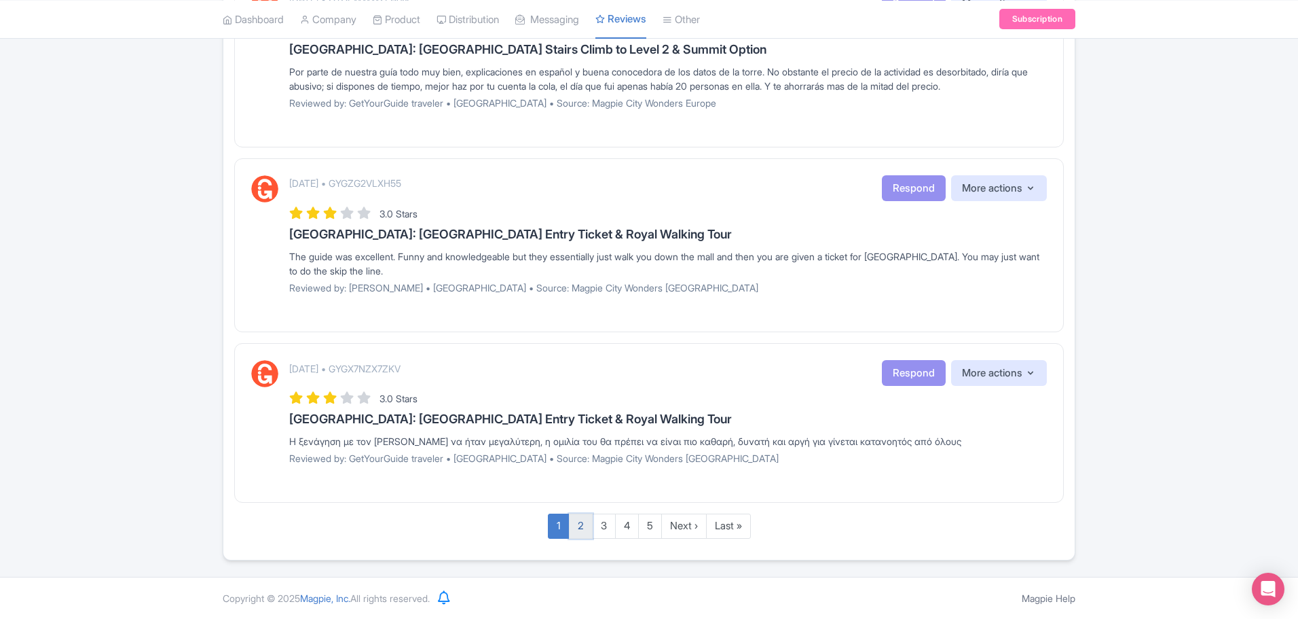
click at [575, 526] on link "2" at bounding box center [581, 525] width 24 height 25
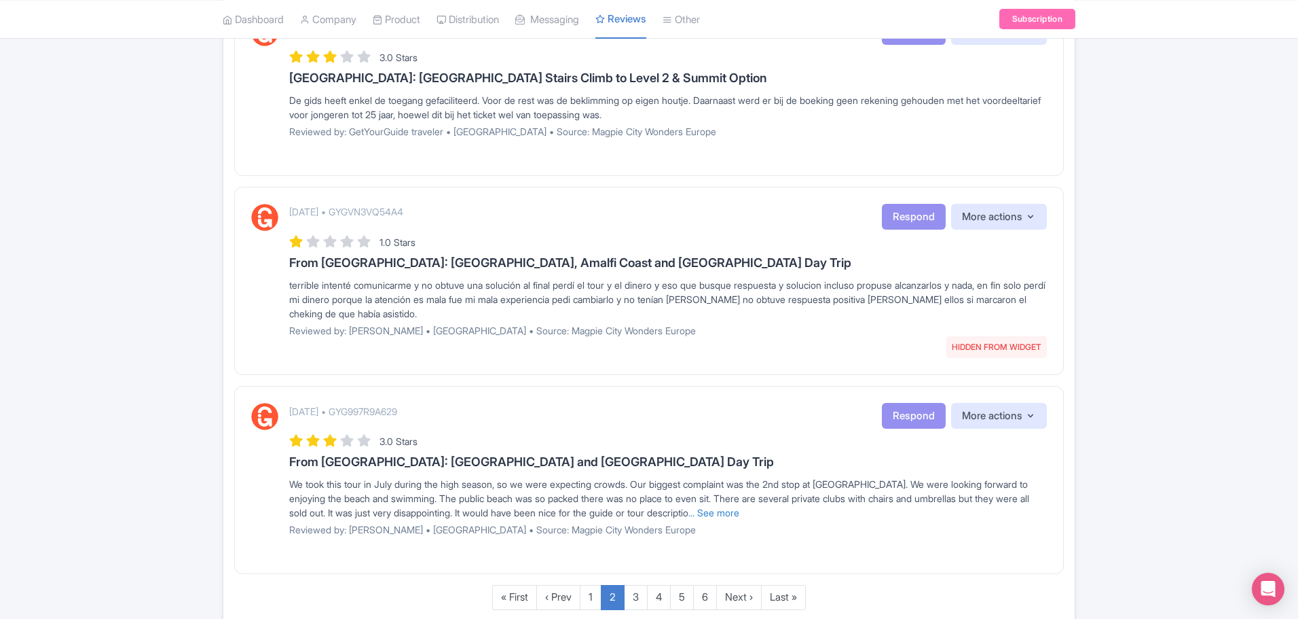
scroll to position [1644, 0]
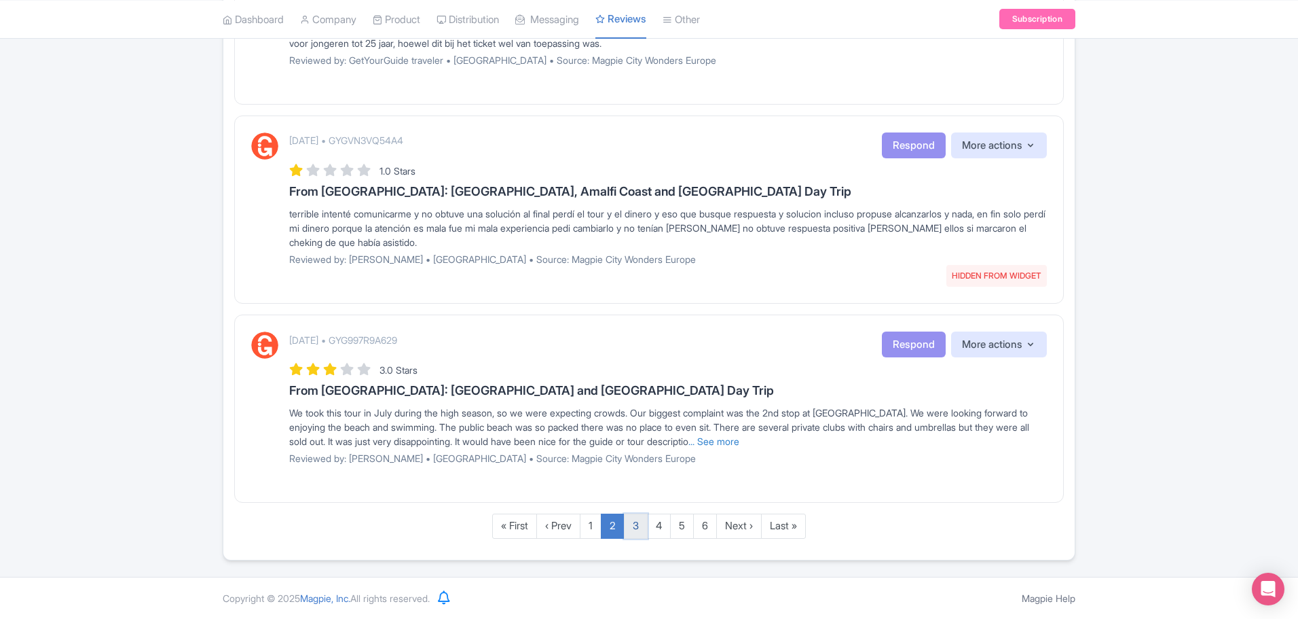
click at [636, 529] on link "3" at bounding box center [636, 525] width 24 height 25
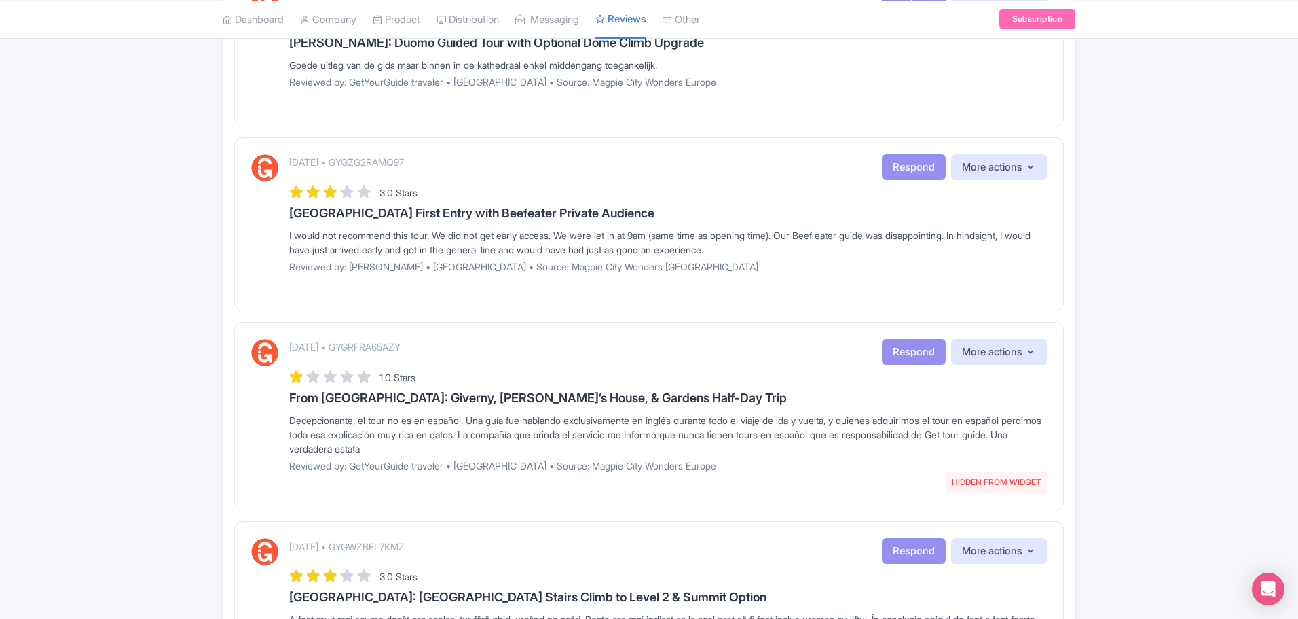
scroll to position [1630, 0]
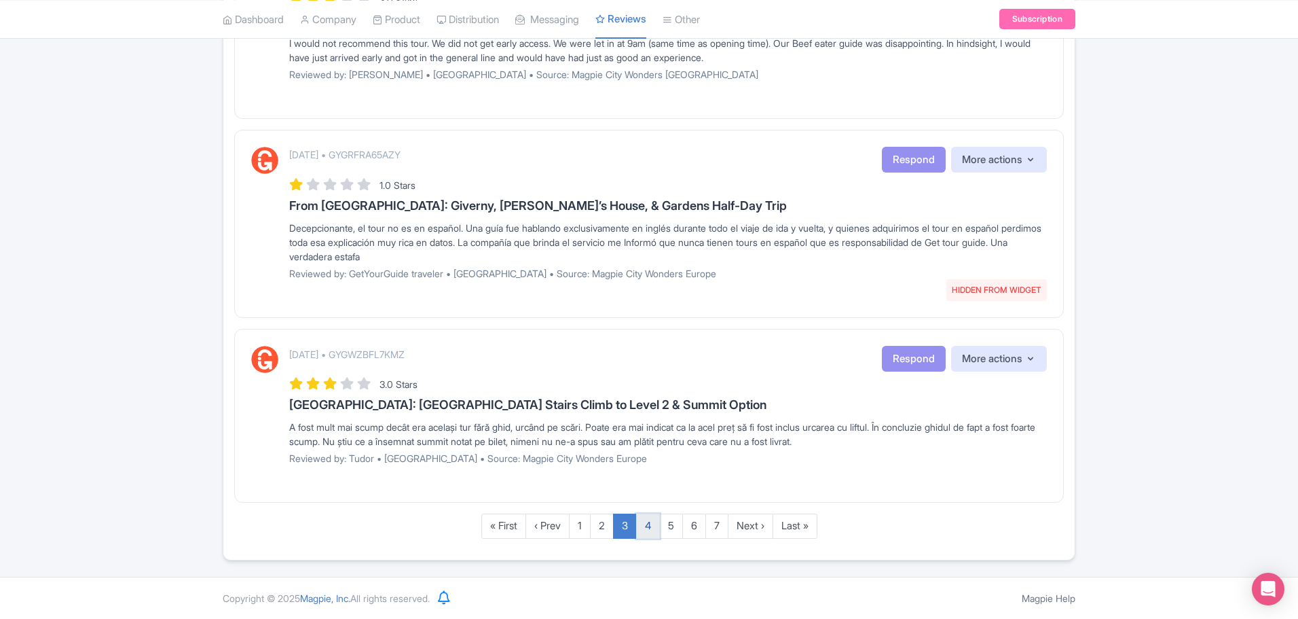
click at [657, 515] on link "4" at bounding box center [648, 525] width 24 height 25
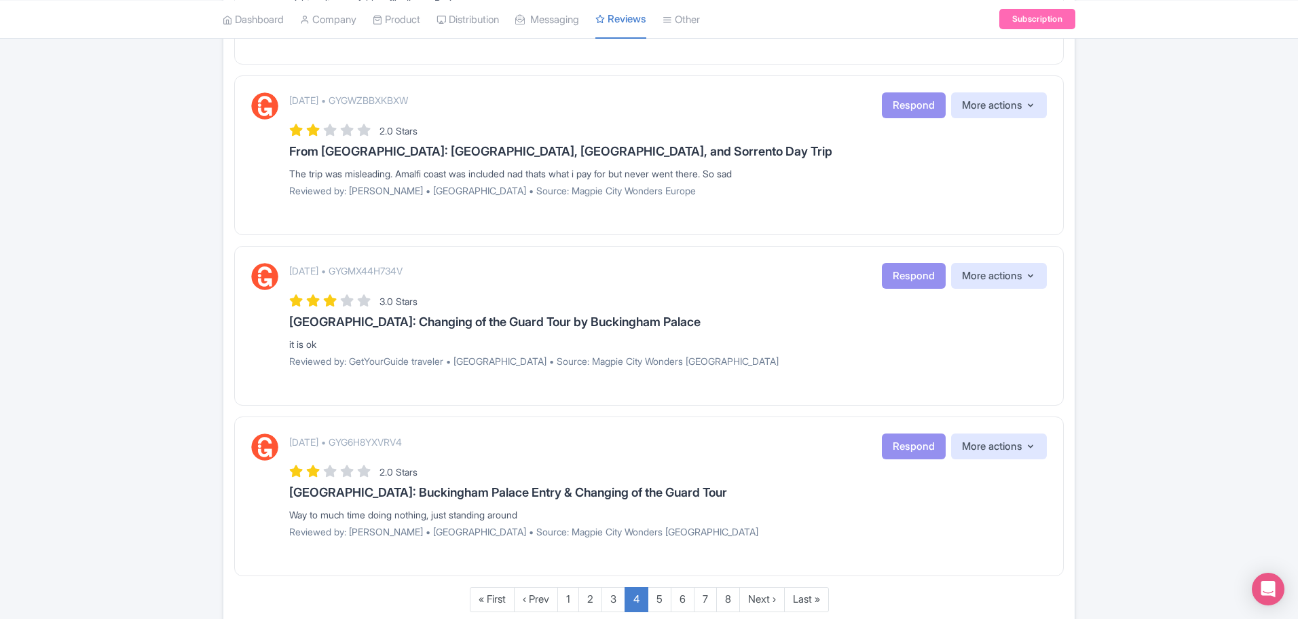
scroll to position [1587, 0]
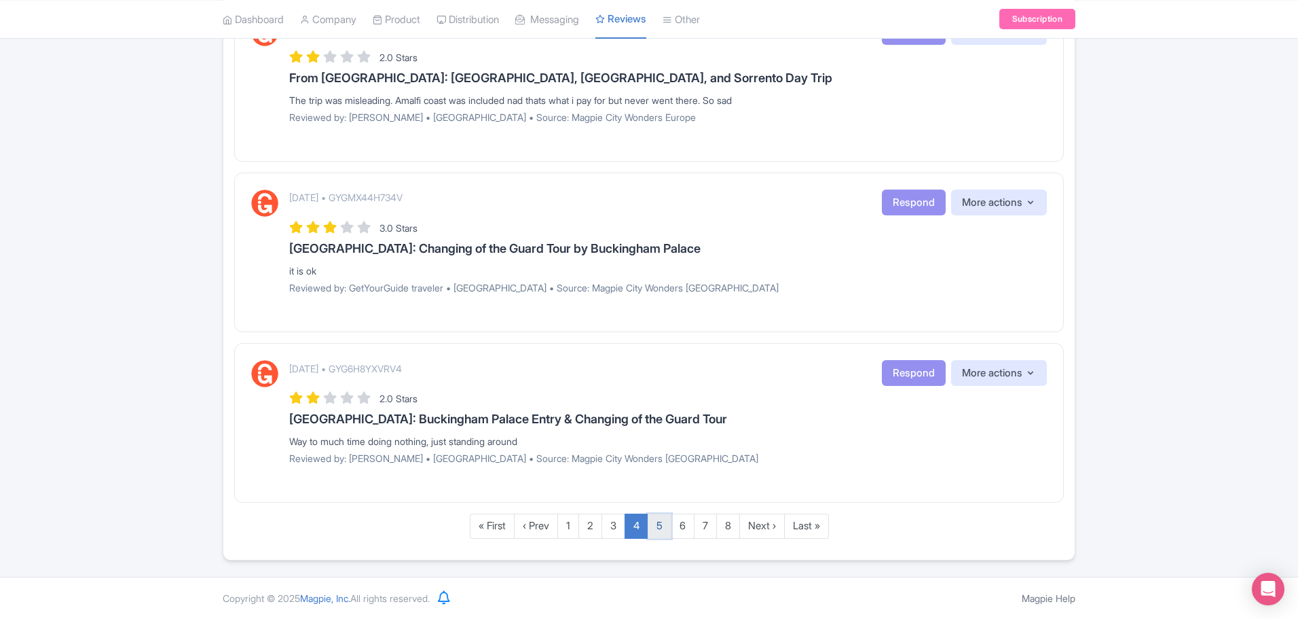
click at [656, 527] on link "5" at bounding box center [660, 525] width 24 height 25
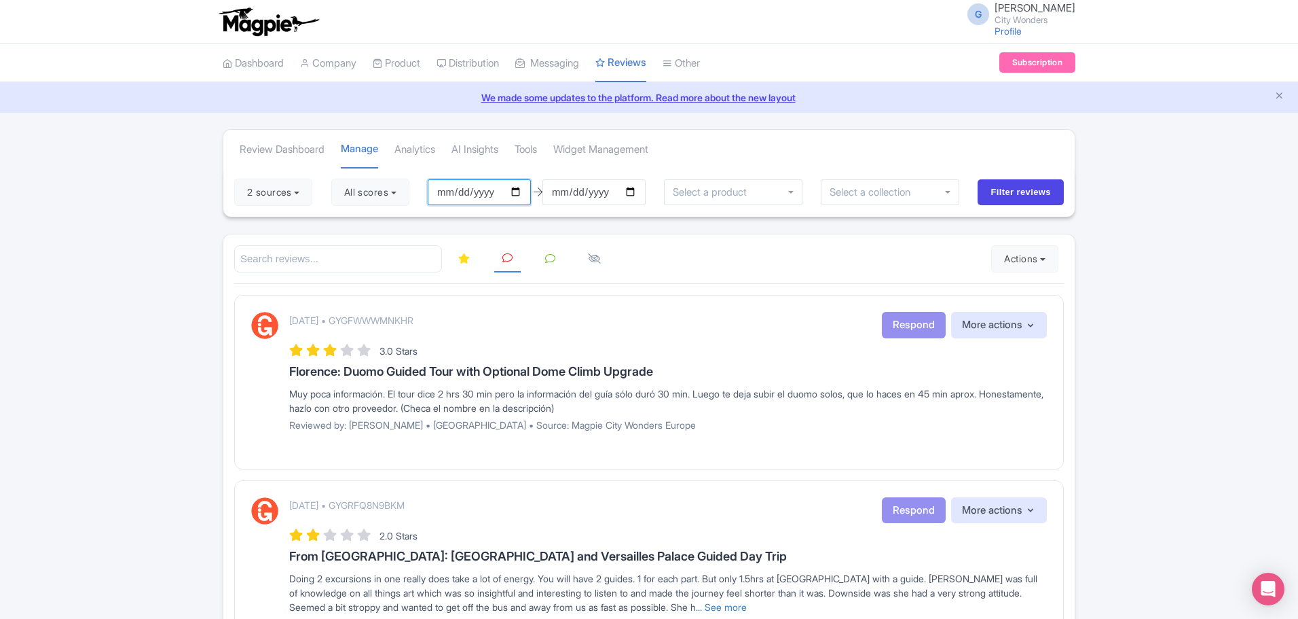
click at [486, 187] on input "[DATE]" at bounding box center [479, 192] width 103 height 26
click at [485, 187] on input "[DATE]" at bounding box center [479, 192] width 103 height 26
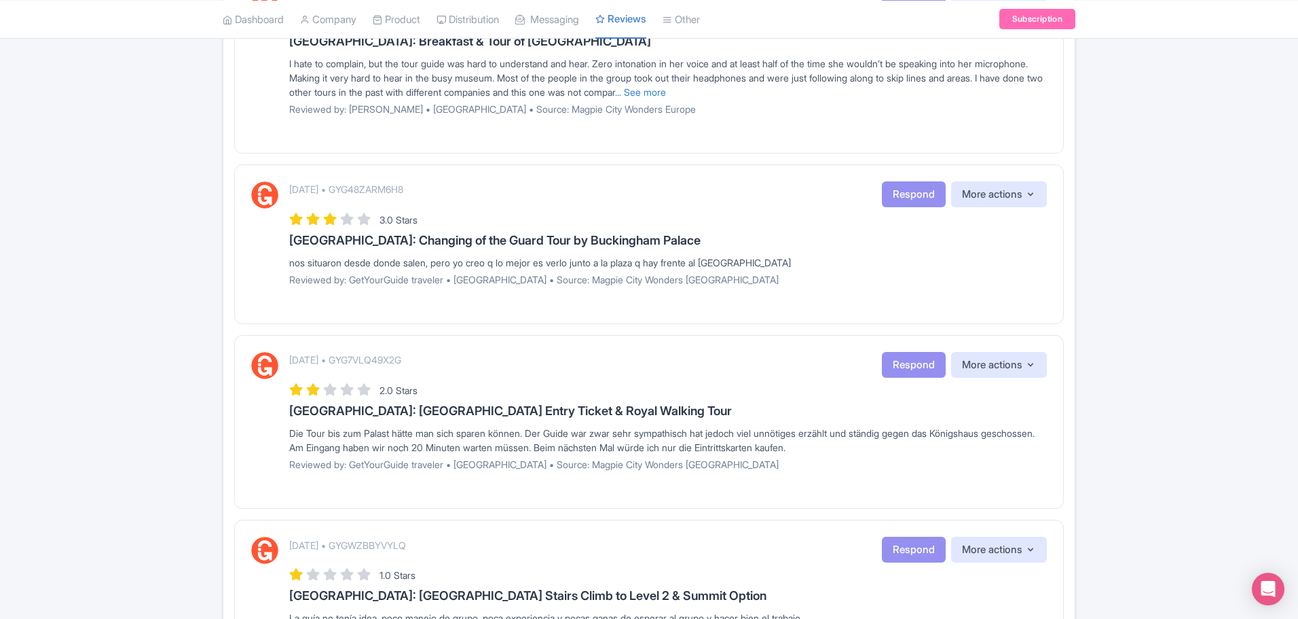
scroll to position [1616, 0]
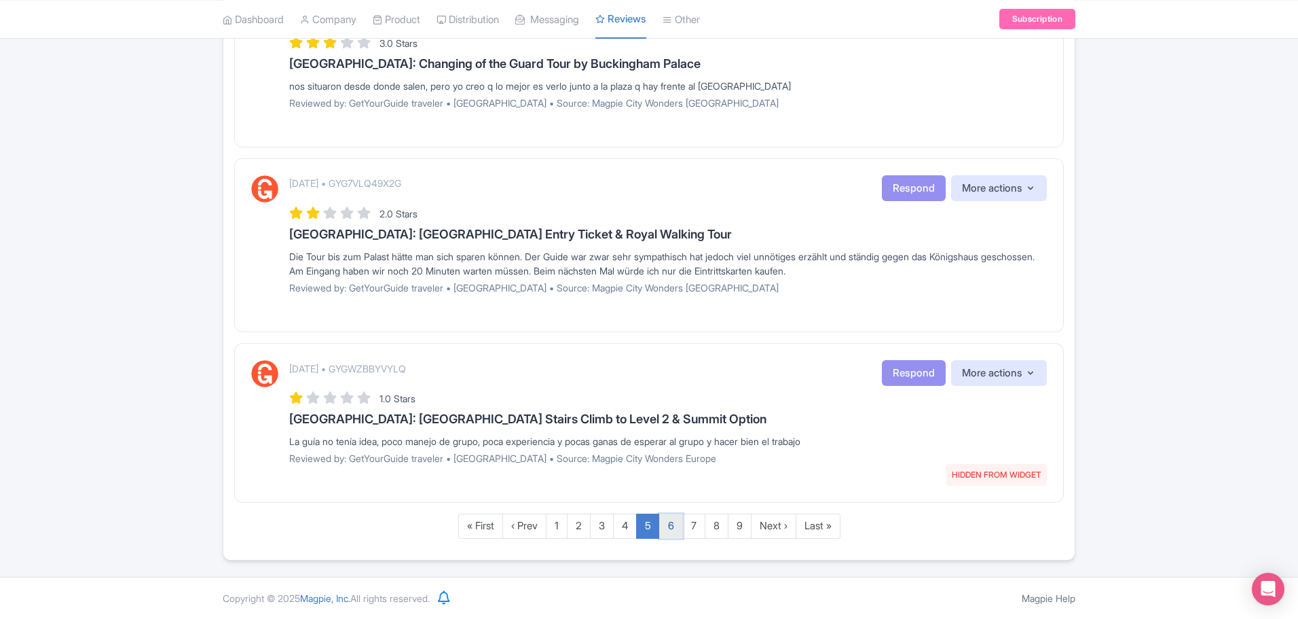
click at [678, 526] on link "6" at bounding box center [671, 525] width 24 height 25
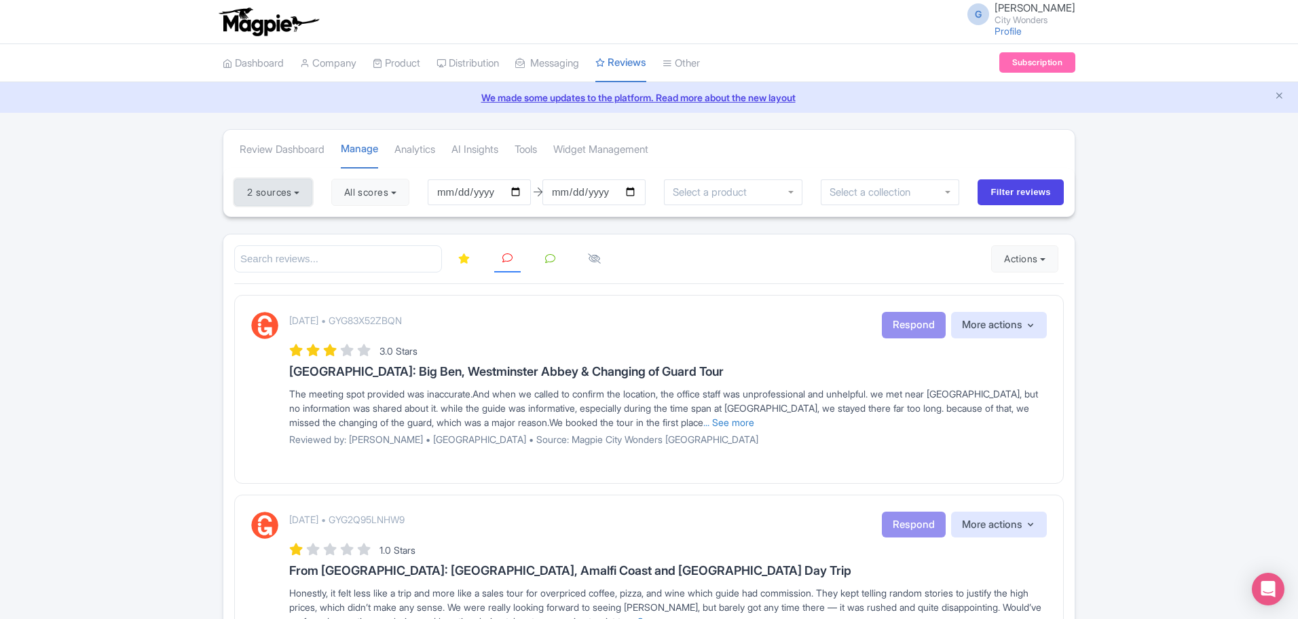
click at [295, 199] on button "2 sources" at bounding box center [273, 192] width 78 height 27
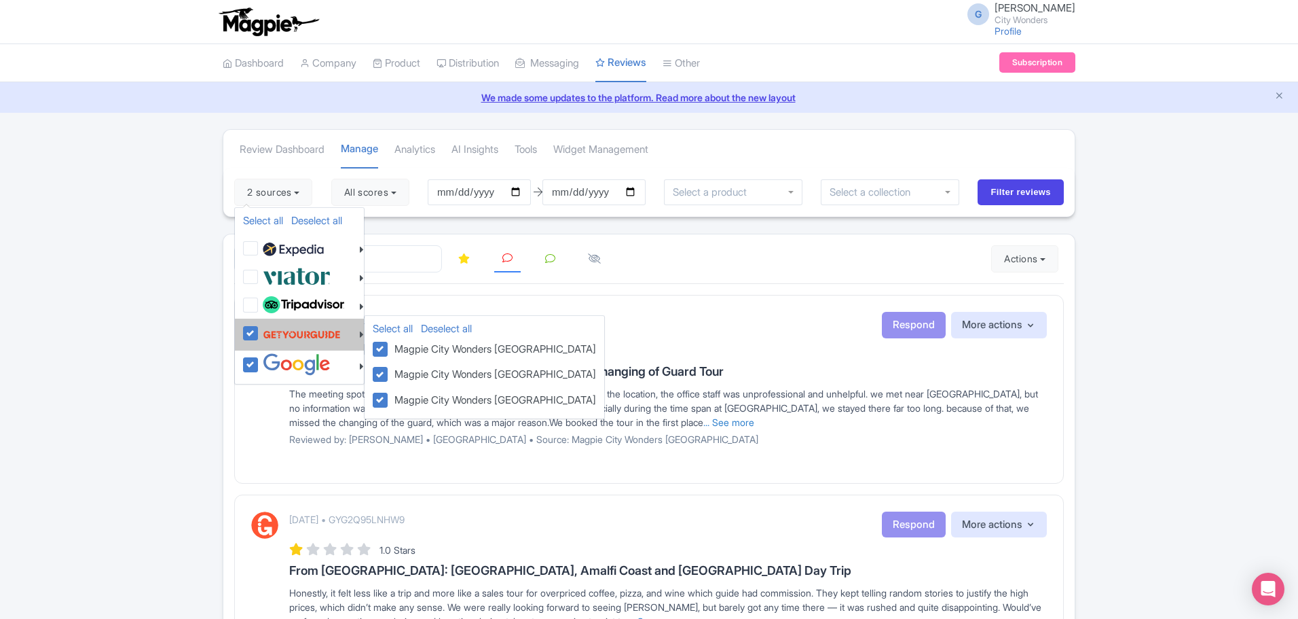
click at [259, 340] on label at bounding box center [299, 334] width 81 height 26
click at [259, 330] on input "checkbox" at bounding box center [263, 325] width 9 height 9
checkbox input "false"
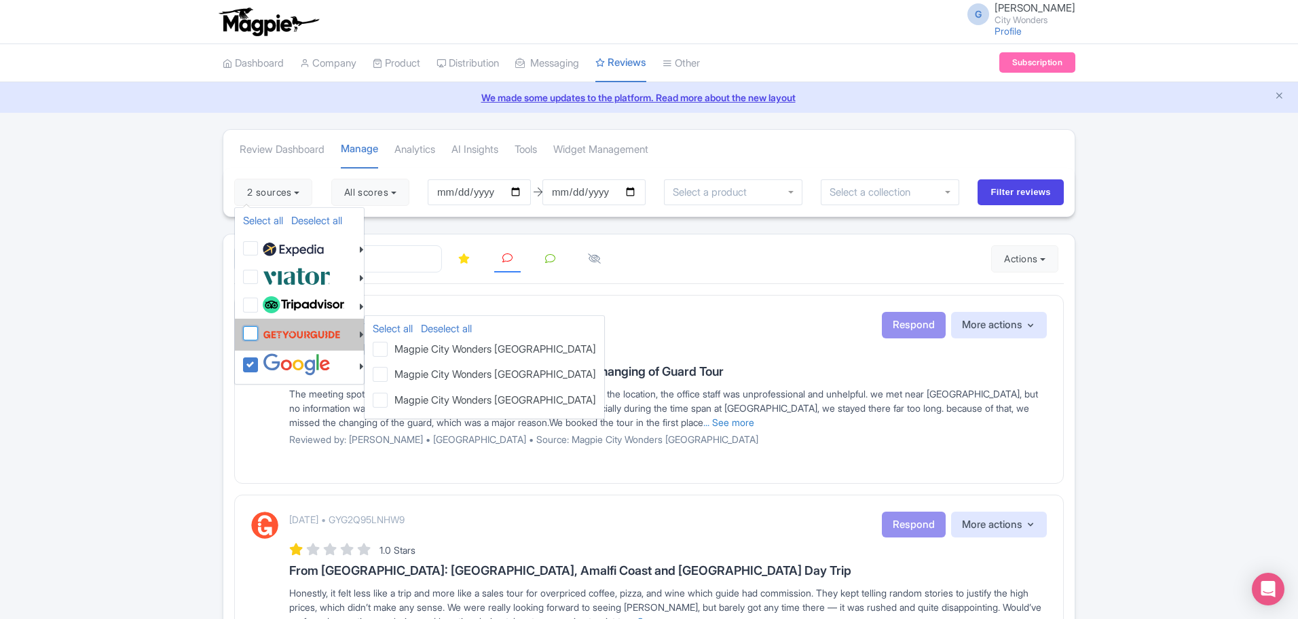
checkbox input "false"
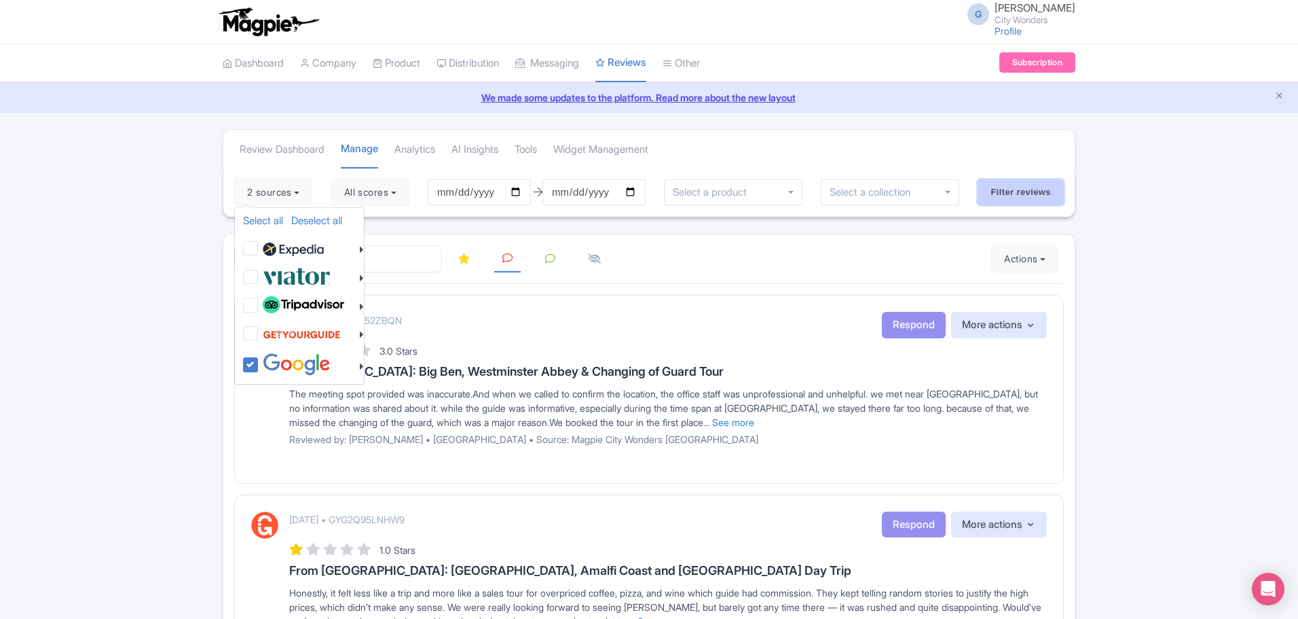
click at [1002, 191] on input "Filter reviews" at bounding box center [1021, 192] width 86 height 26
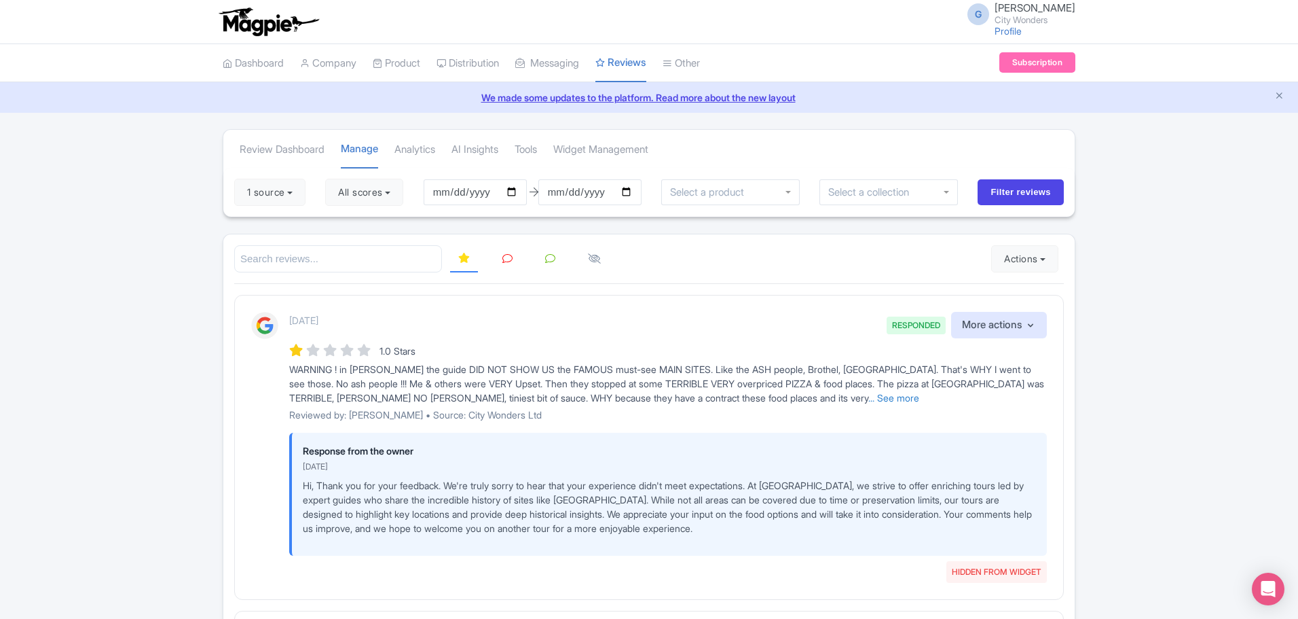
click at [504, 253] on icon at bounding box center [508, 258] width 10 height 10
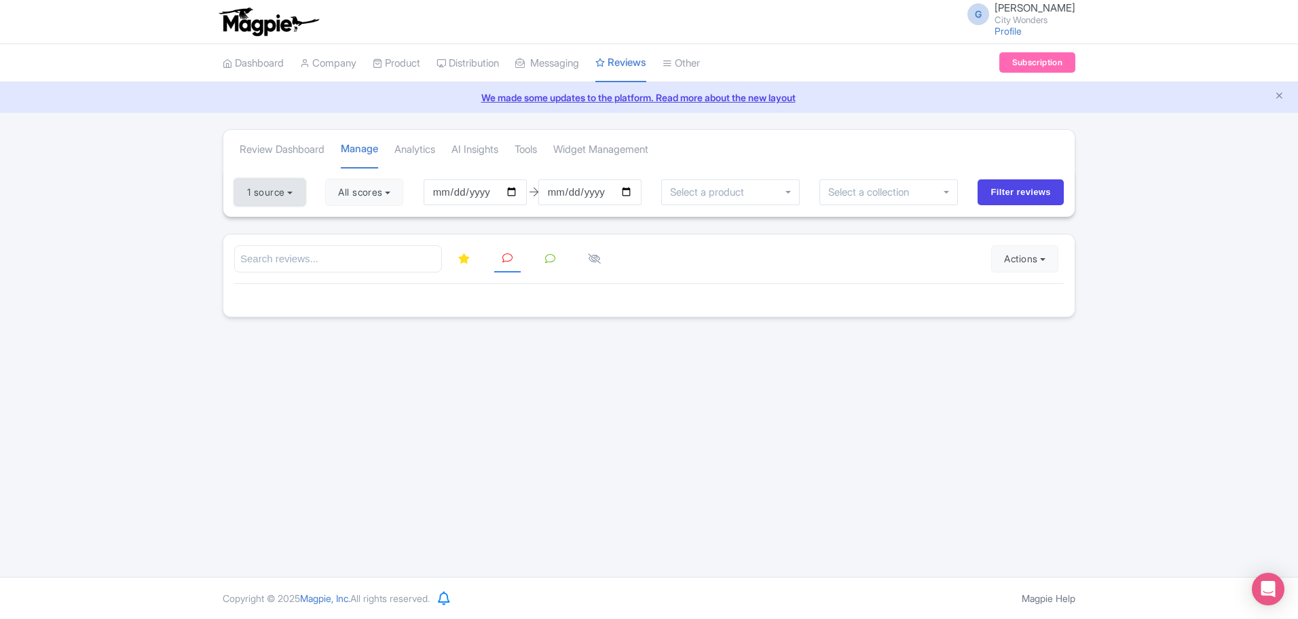
click at [295, 194] on button "1 source" at bounding box center [269, 192] width 71 height 27
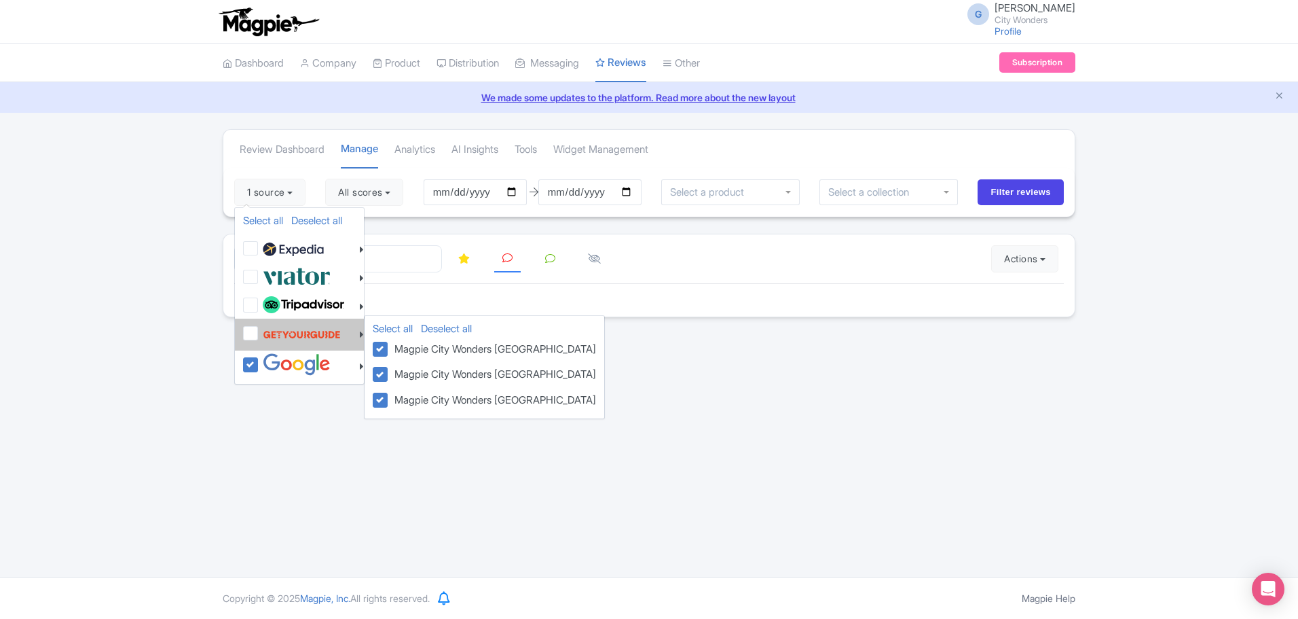
click at [255, 341] on div at bounding box center [303, 334] width 121 height 26
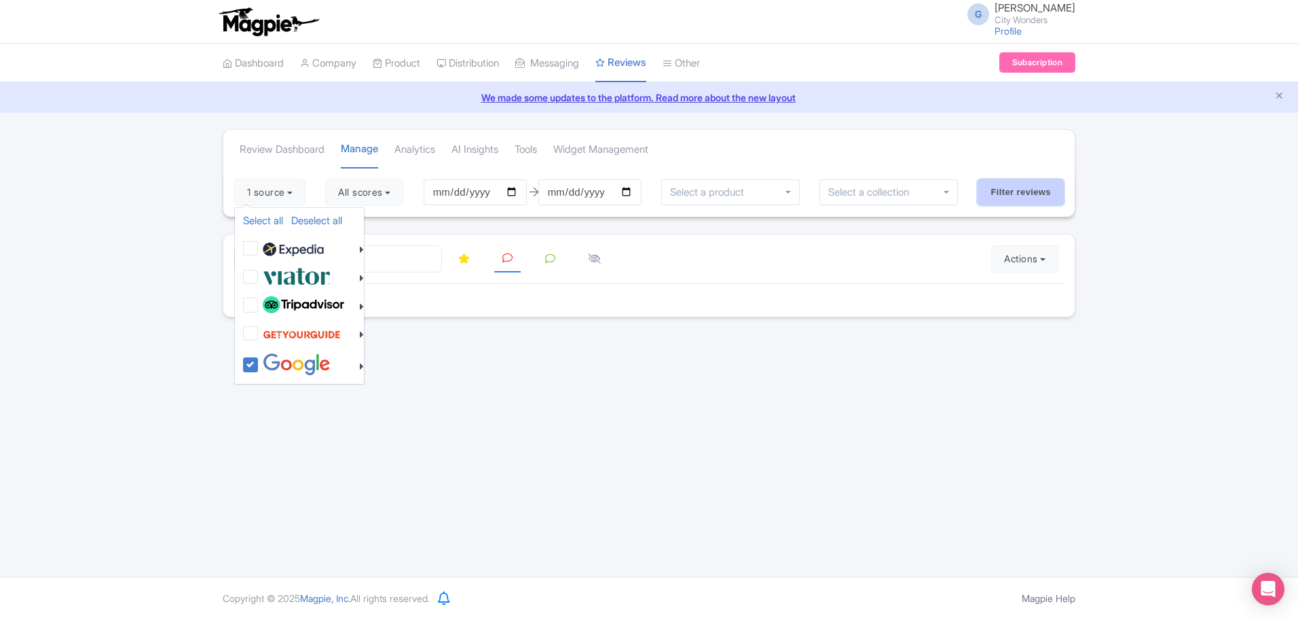
click at [1009, 198] on input "Filter reviews" at bounding box center [1021, 192] width 86 height 26
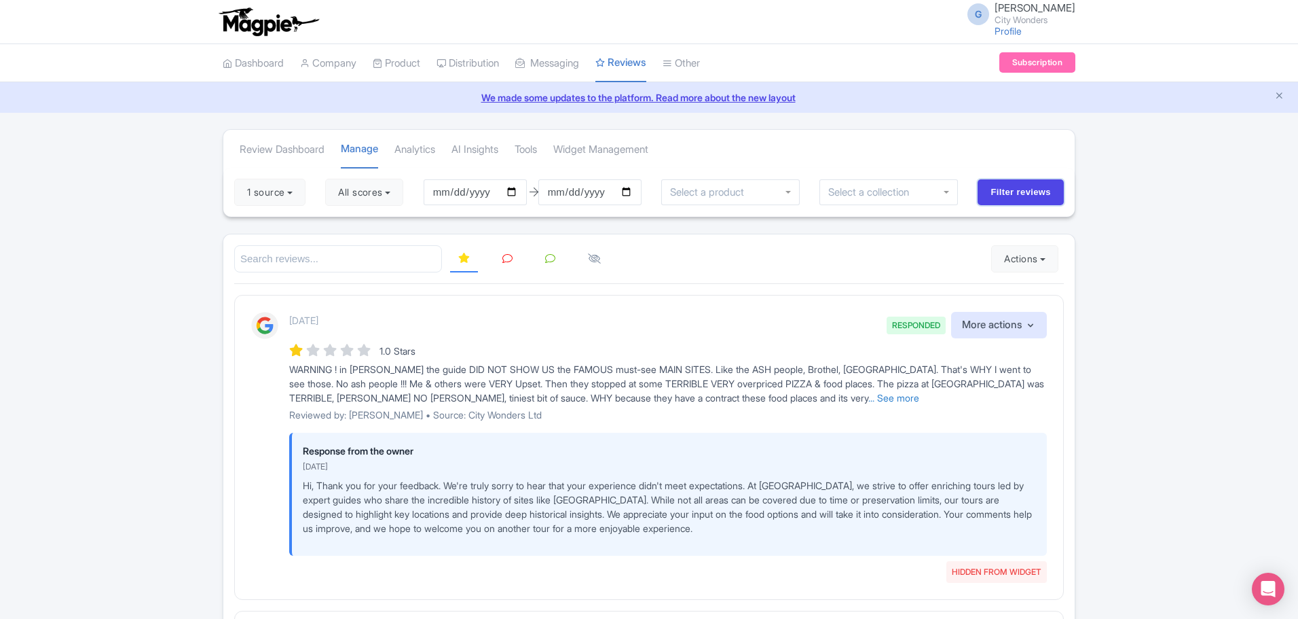
click at [1009, 198] on input "Filter reviews" at bounding box center [1021, 192] width 86 height 26
click at [403, 193] on button "All scores" at bounding box center [364, 192] width 78 height 27
click at [278, 200] on button "1 source" at bounding box center [269, 192] width 71 height 27
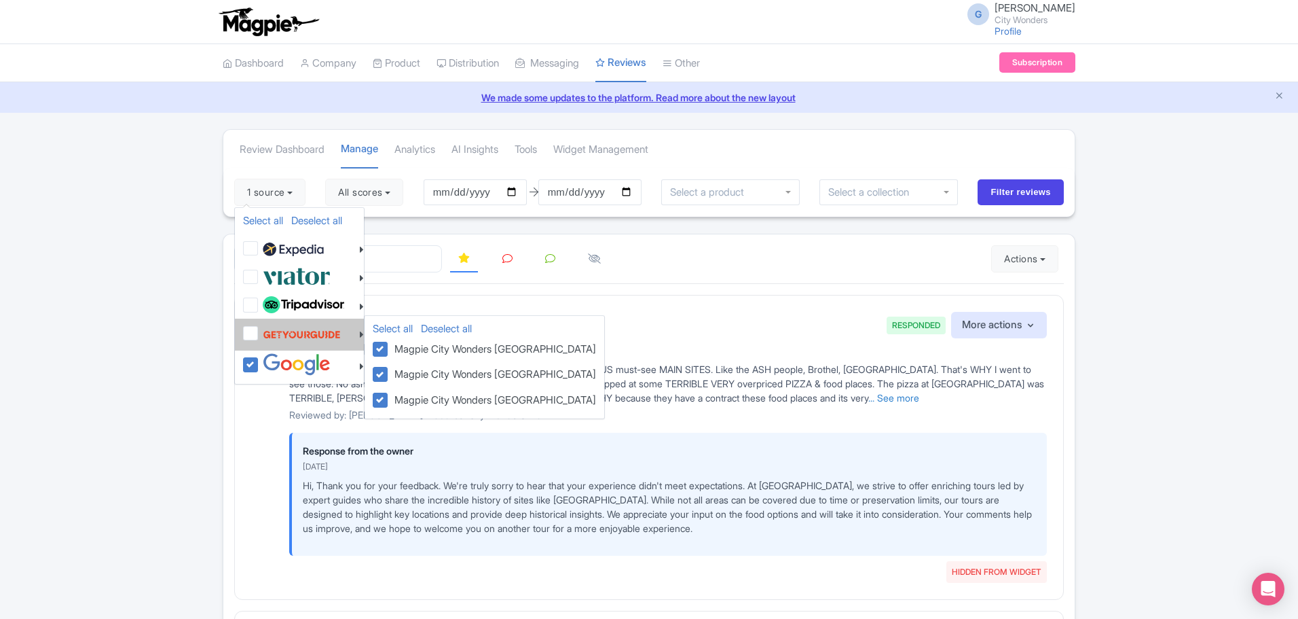
click at [259, 328] on label at bounding box center [299, 334] width 81 height 26
click at [259, 328] on input "checkbox" at bounding box center [263, 325] width 9 height 9
checkbox input "true"
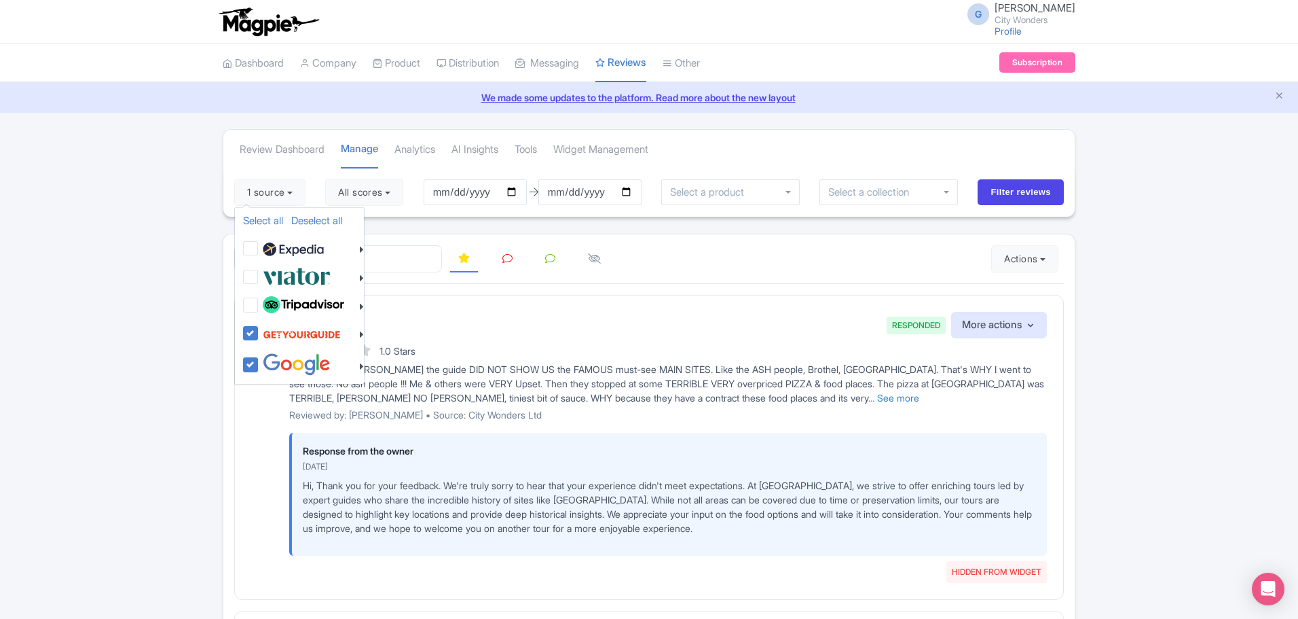
click at [710, 262] on div at bounding box center [649, 259] width 830 height 28
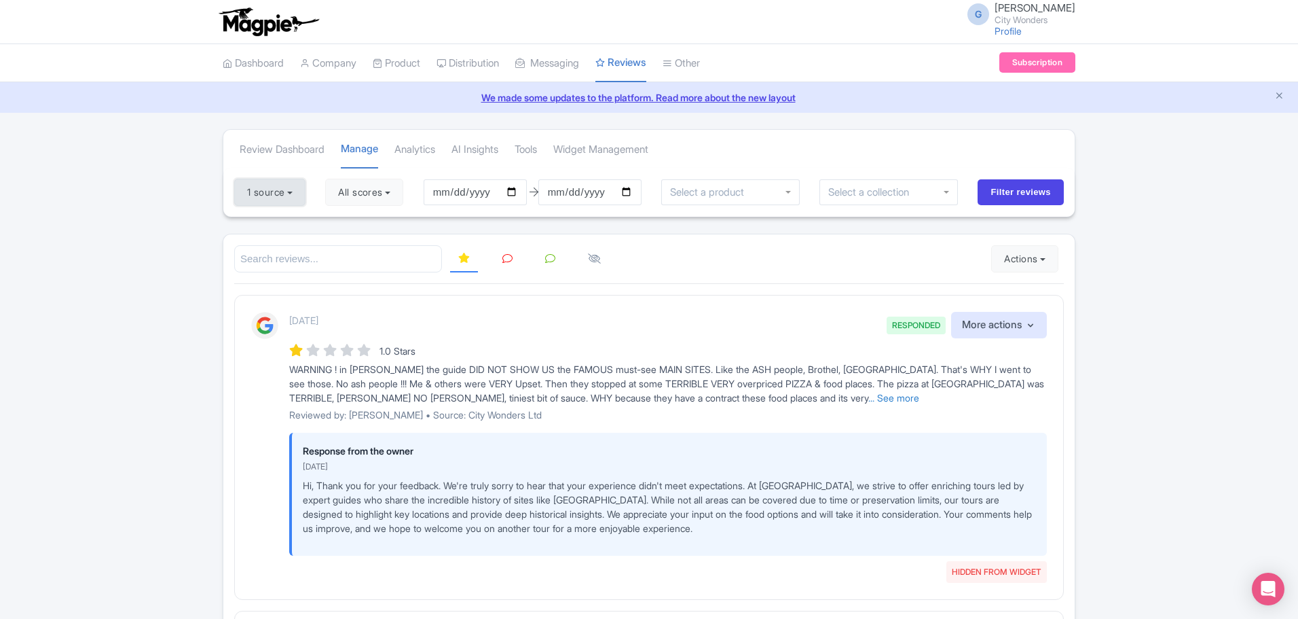
click at [287, 188] on button "1 source" at bounding box center [269, 192] width 71 height 27
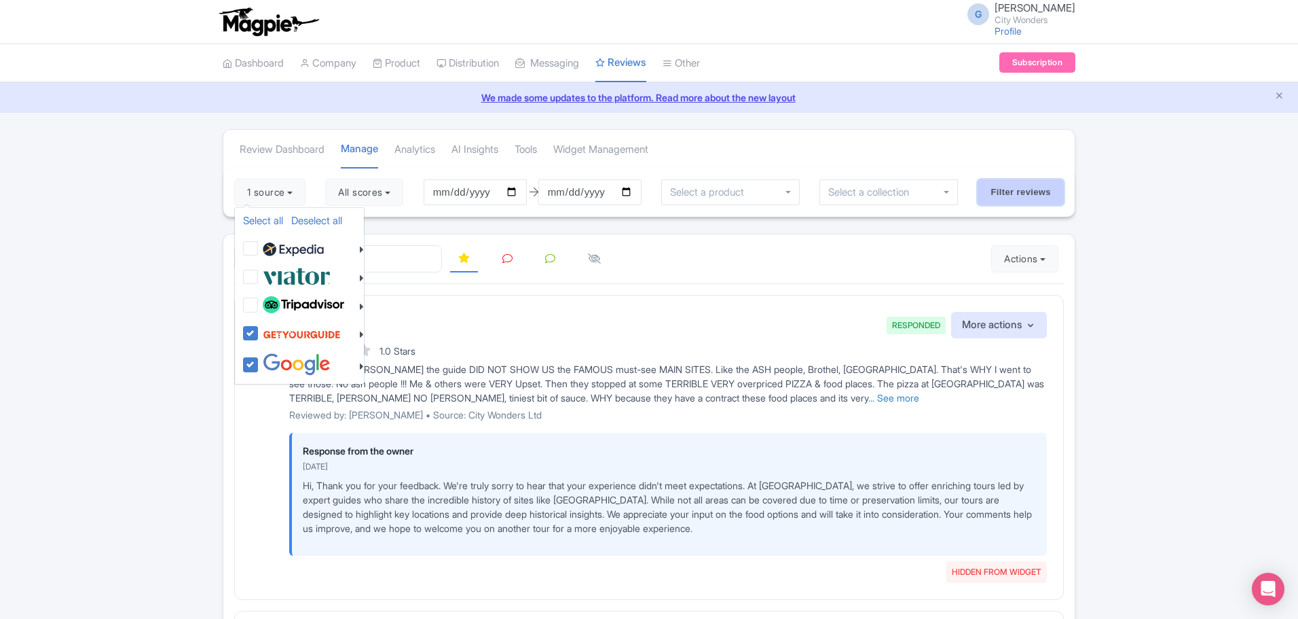
click at [1029, 190] on input "Filter reviews" at bounding box center [1021, 192] width 86 height 26
